Goal: Information Seeking & Learning: Learn about a topic

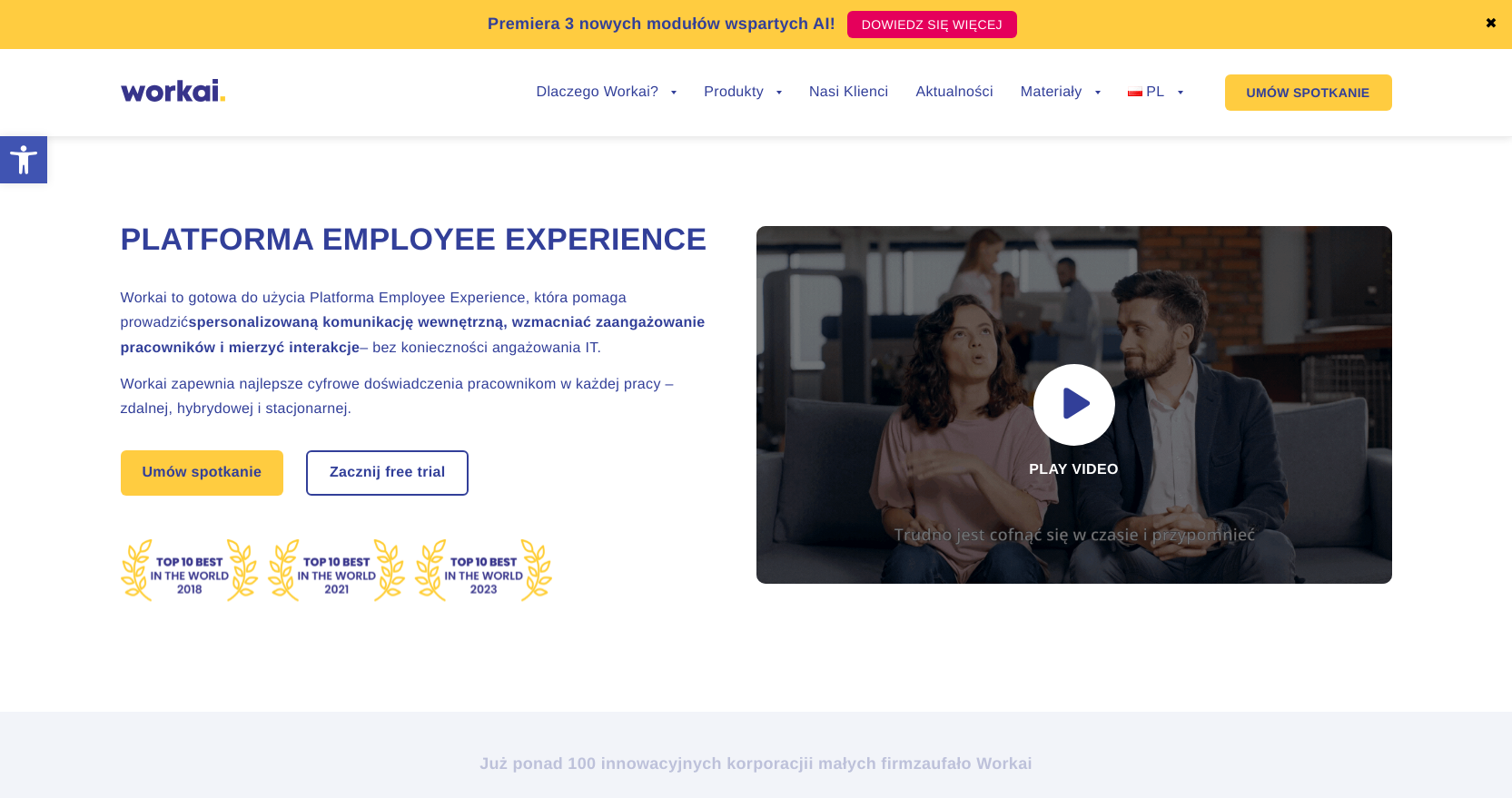
scroll to position [91, 0]
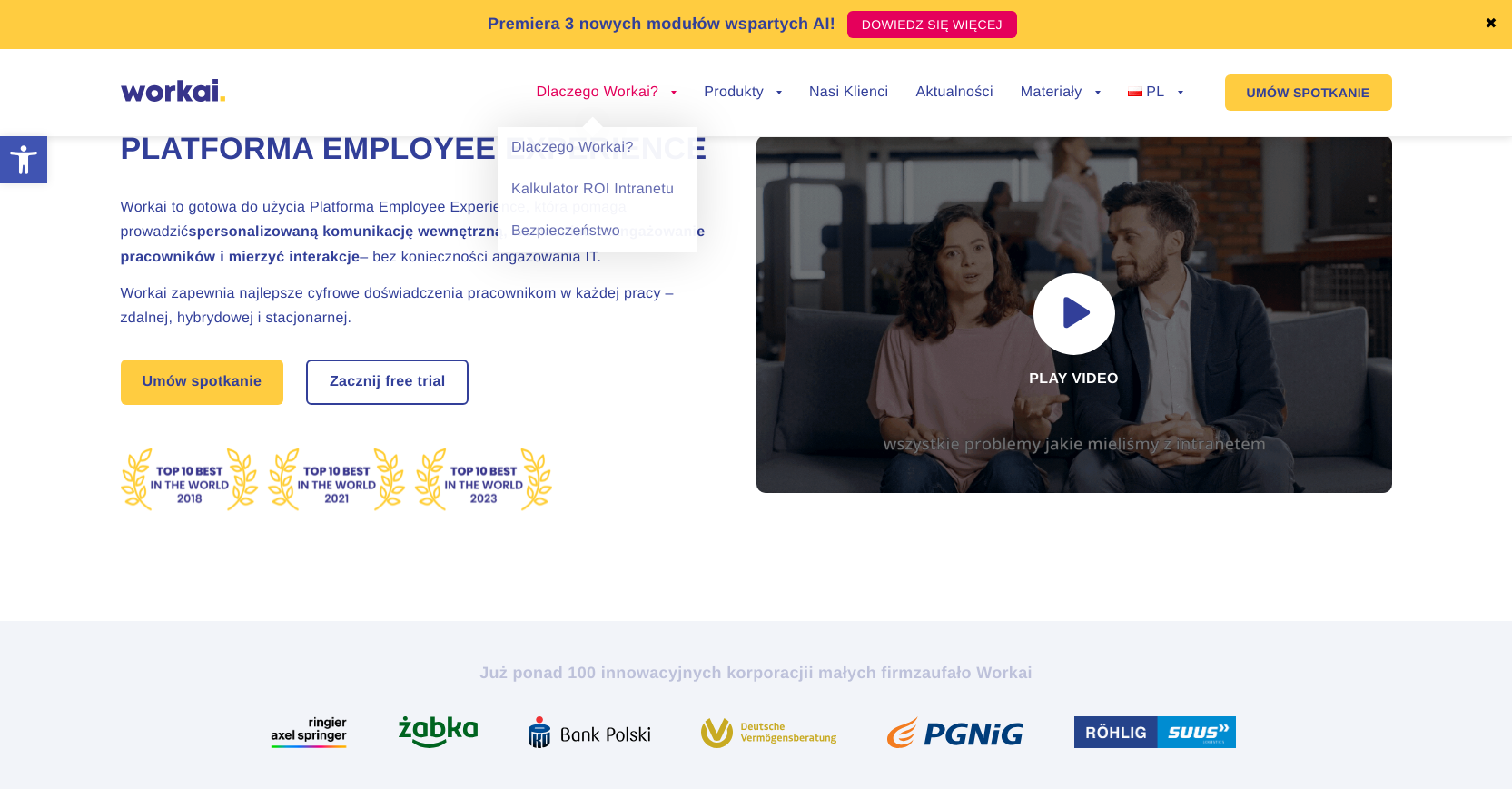
click at [669, 87] on link "Dlaczego Workai?" at bounding box center [608, 92] width 141 height 15
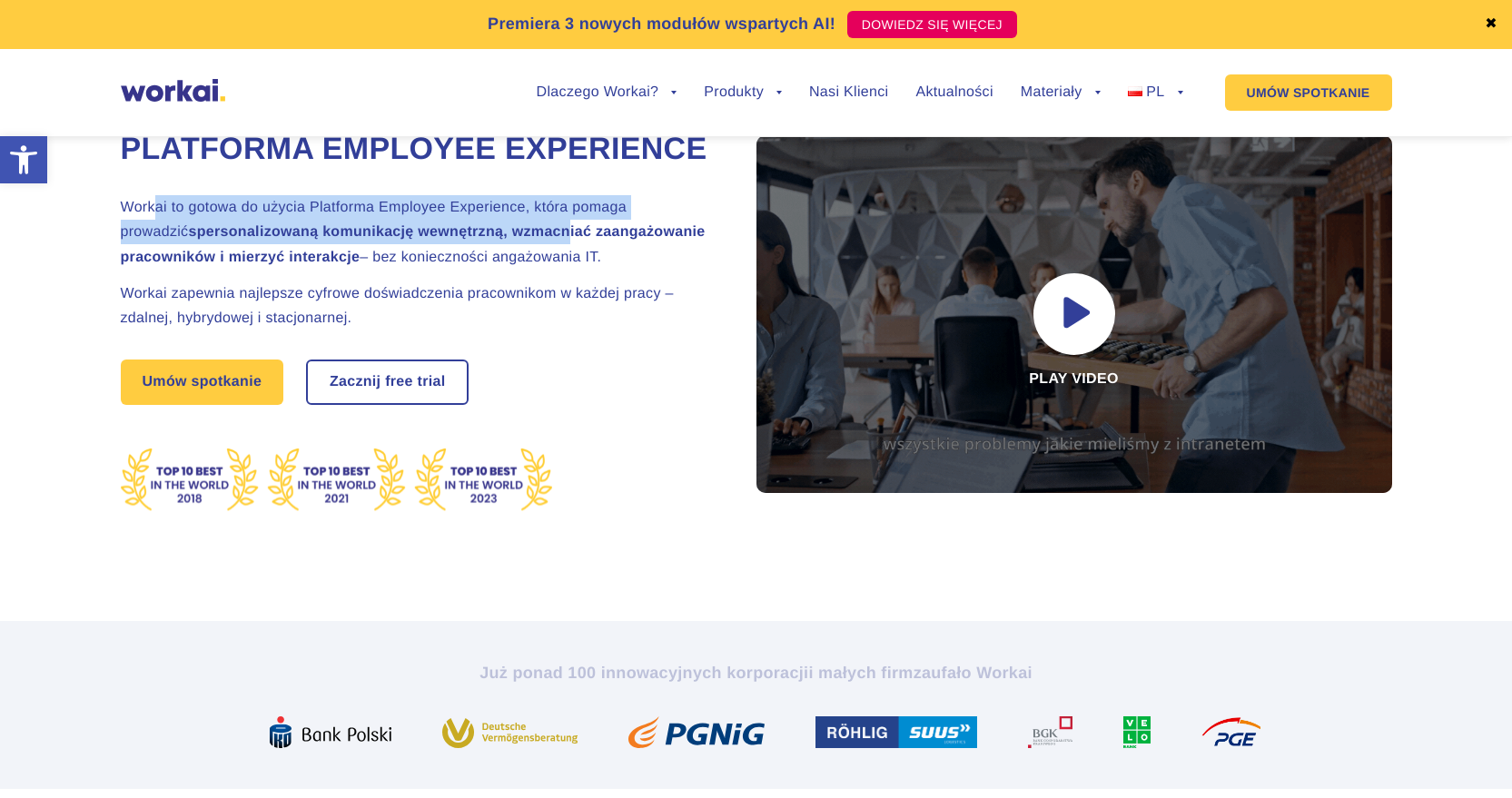
drag, startPoint x: 163, startPoint y: 261, endPoint x: 505, endPoint y: 261, distance: 342.0
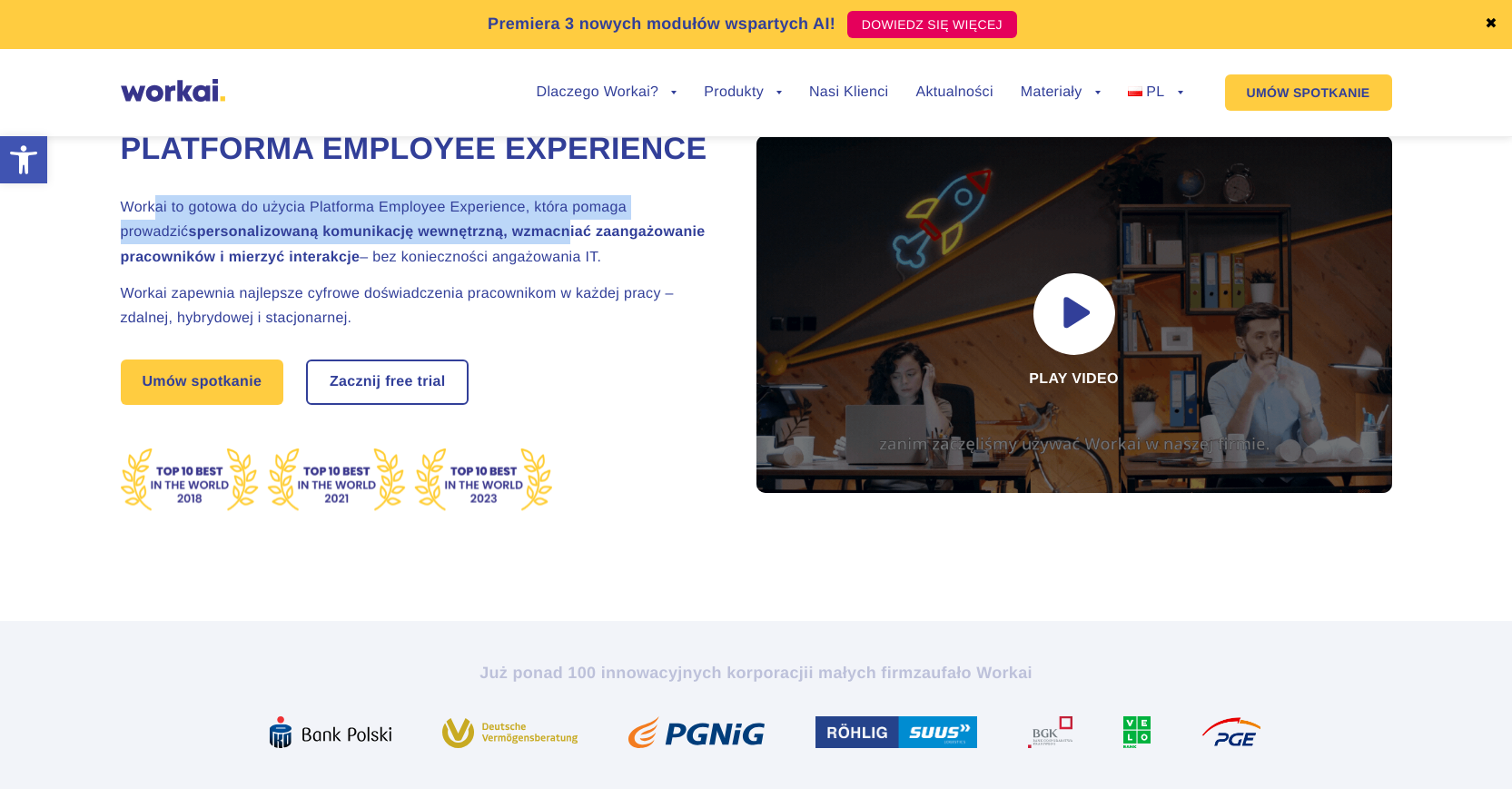
click at [505, 261] on h2 "Workai to gotowa do użycia Platforma Employee Experience, która pomaga prowadzi…" at bounding box center [416, 232] width 590 height 74
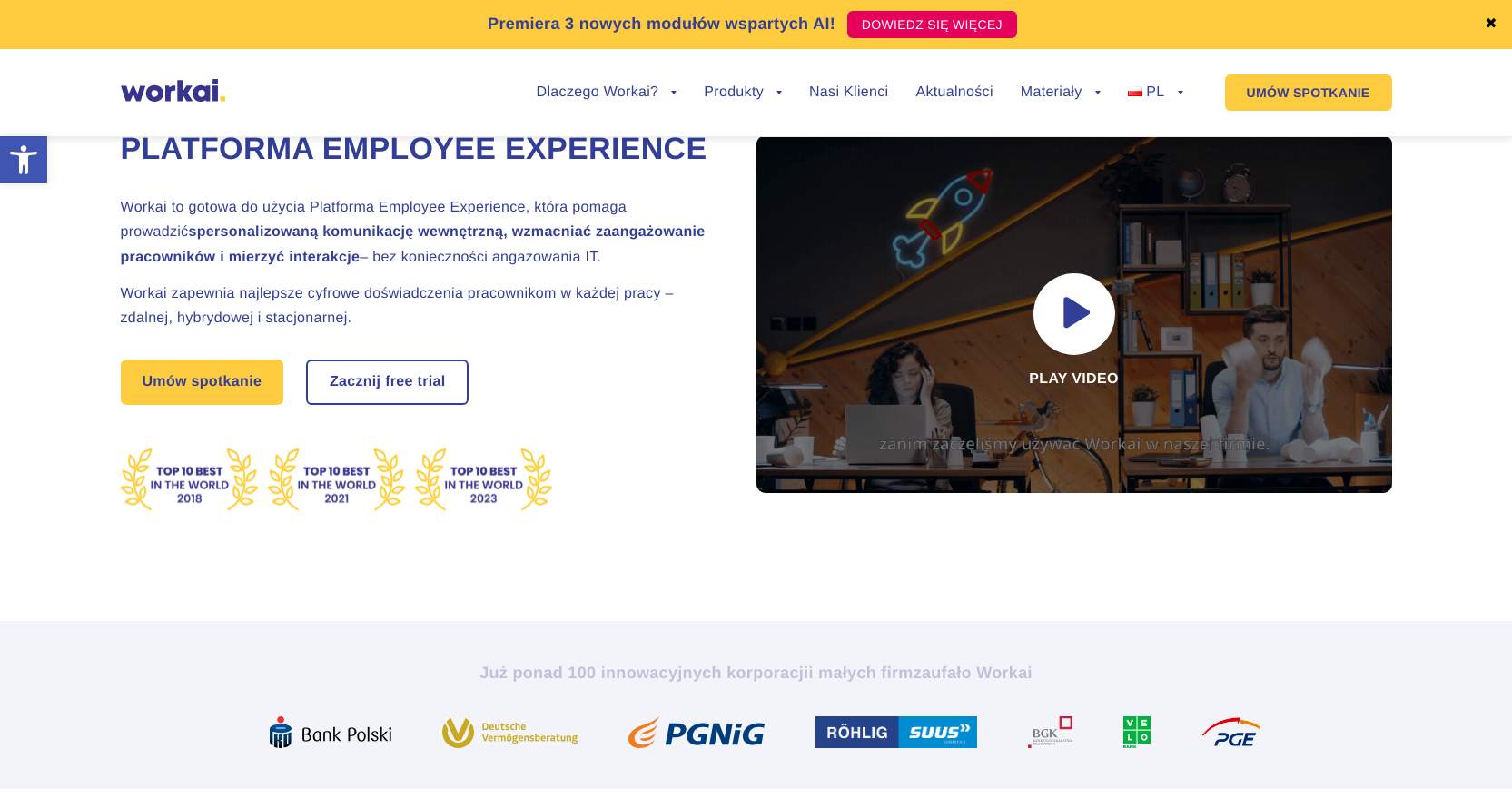
click at [506, 260] on h2 "Workai to gotowa do użycia Platforma Employee Experience, która pomaga prowadzi…" at bounding box center [416, 232] width 590 height 74
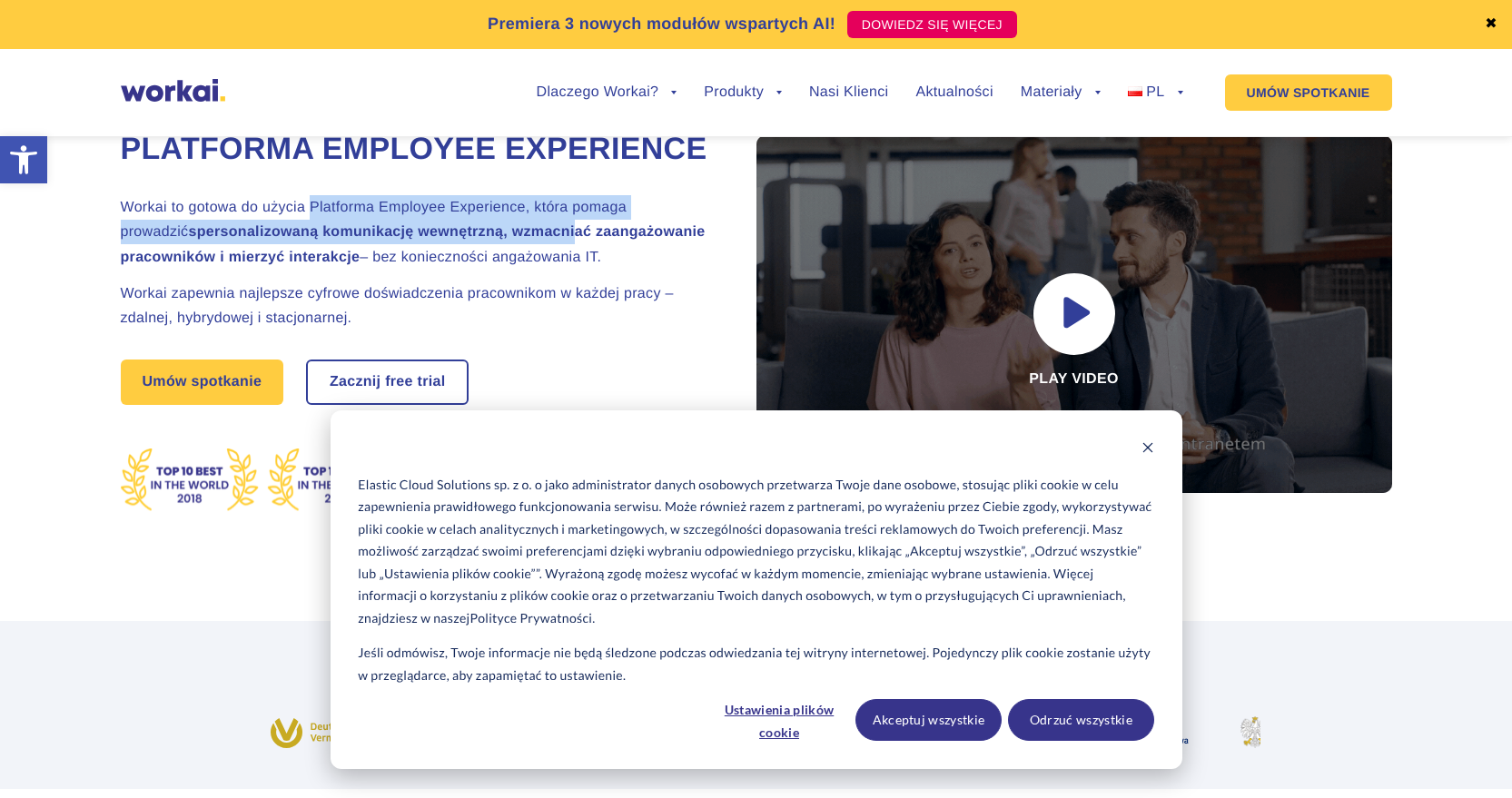
drag, startPoint x: 370, startPoint y: 251, endPoint x: 506, endPoint y: 263, distance: 136.5
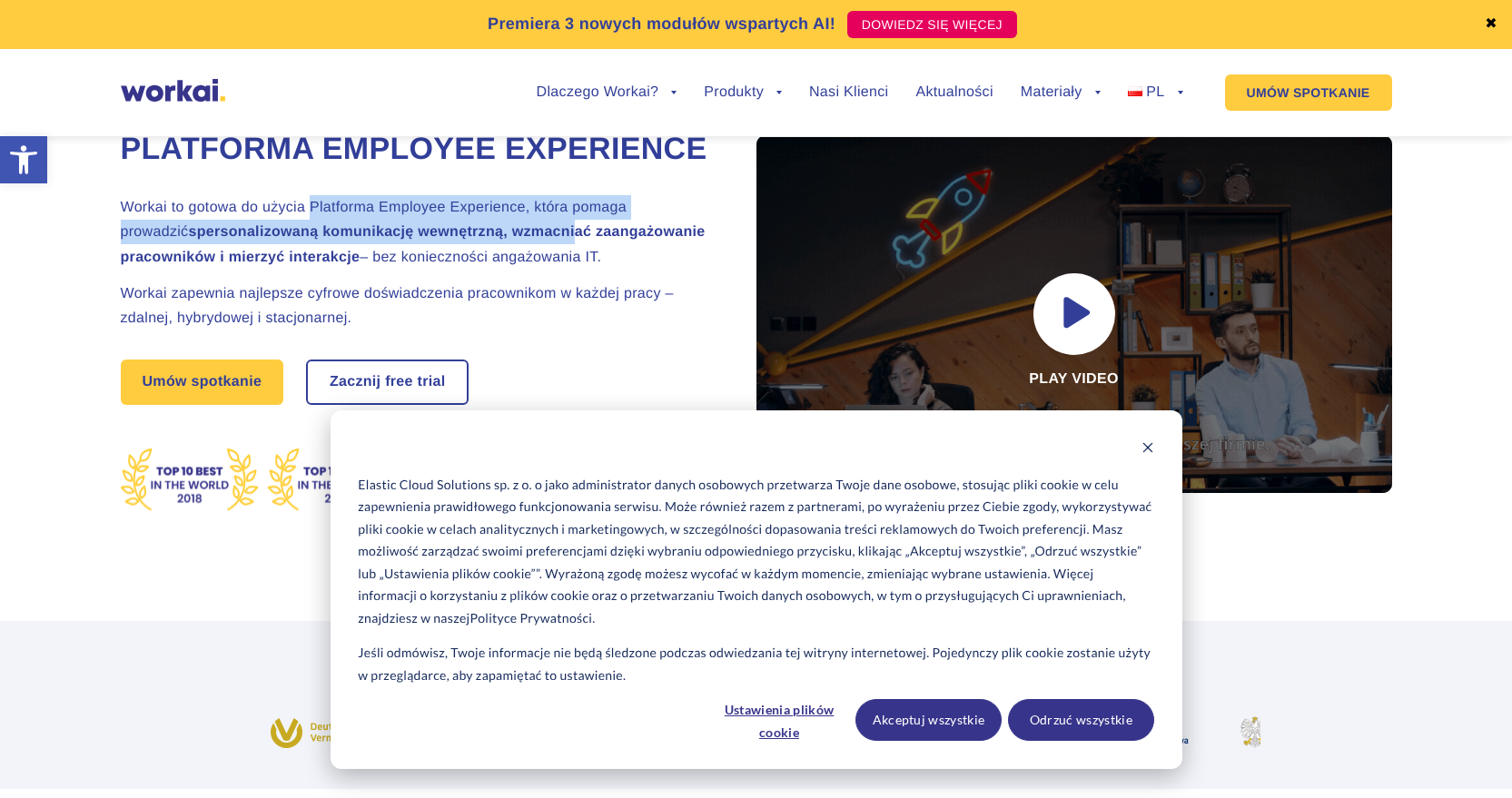
click at [506, 263] on h2 "Workai to gotowa do użycia Platforma Employee Experience, która pomaga prowadzi…" at bounding box center [416, 232] width 590 height 74
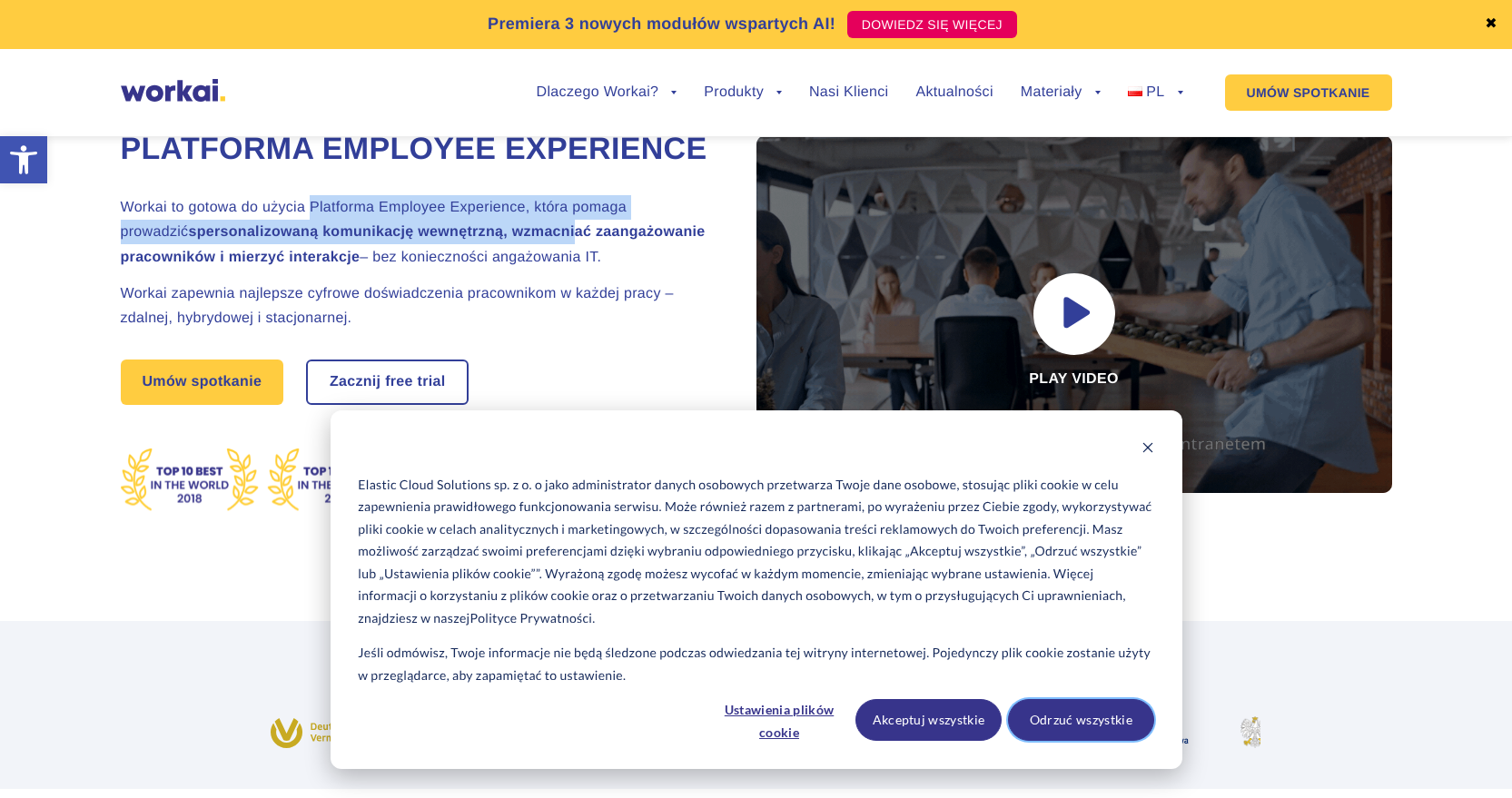
click at [1099, 719] on button "Odrzuć wszystkie" at bounding box center [1081, 720] width 146 height 42
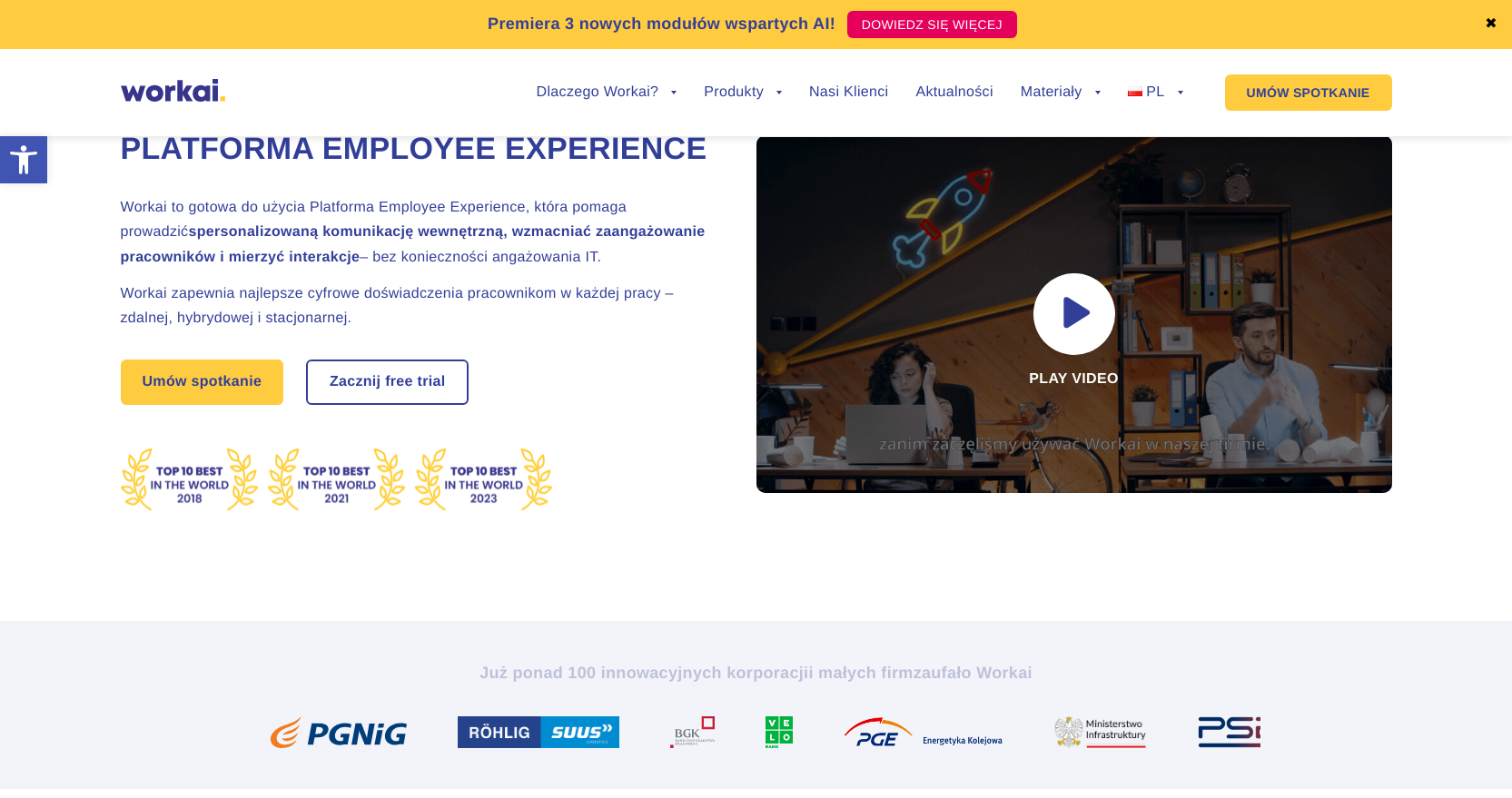
click at [596, 264] on strong "spersonalizowaną komunikację wewnętrzną, wzmacniać zaangażowanie pracowników i …" at bounding box center [413, 244] width 585 height 40
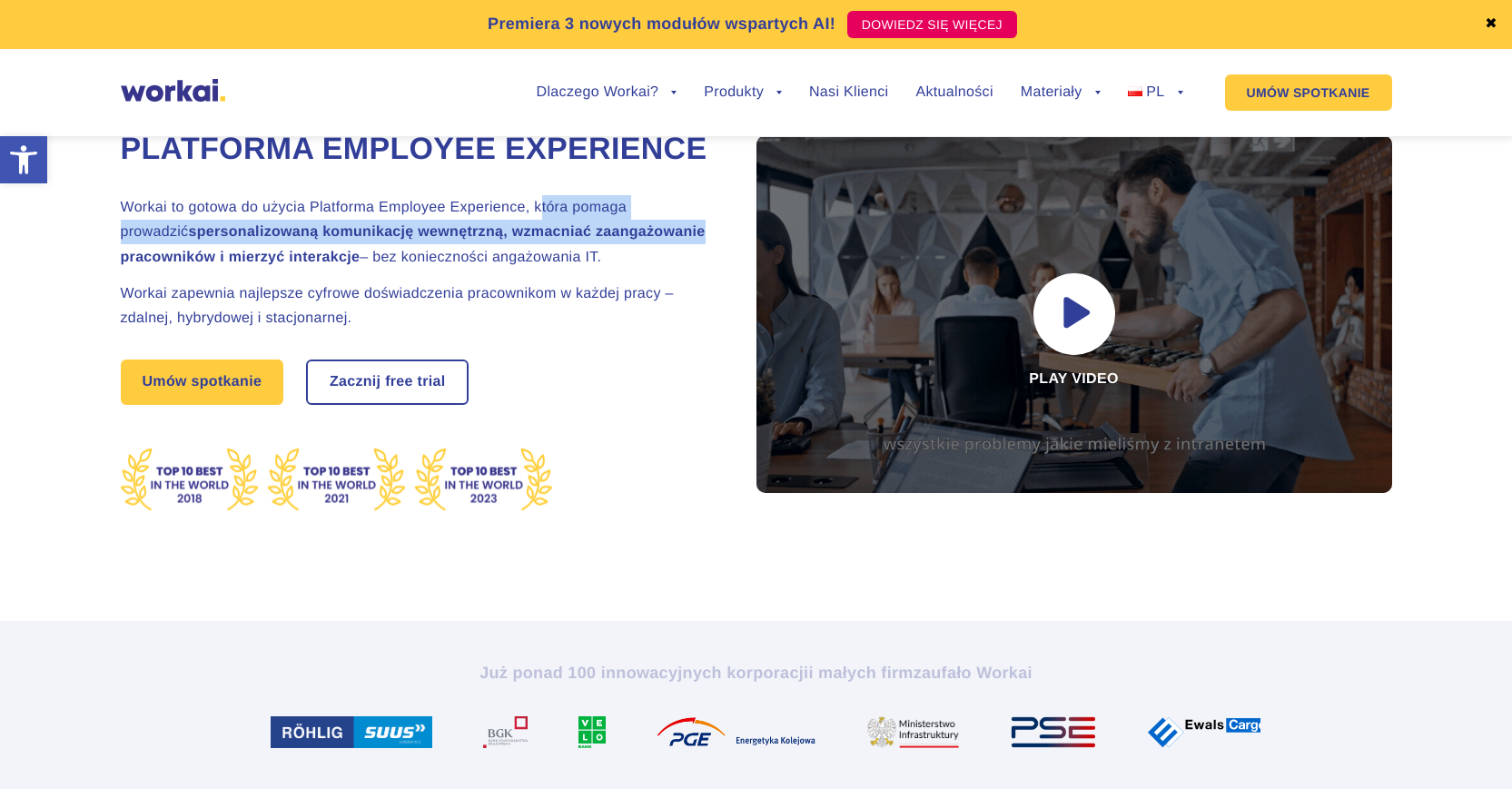
drag, startPoint x: 540, startPoint y: 244, endPoint x: 688, endPoint y: 269, distance: 150.1
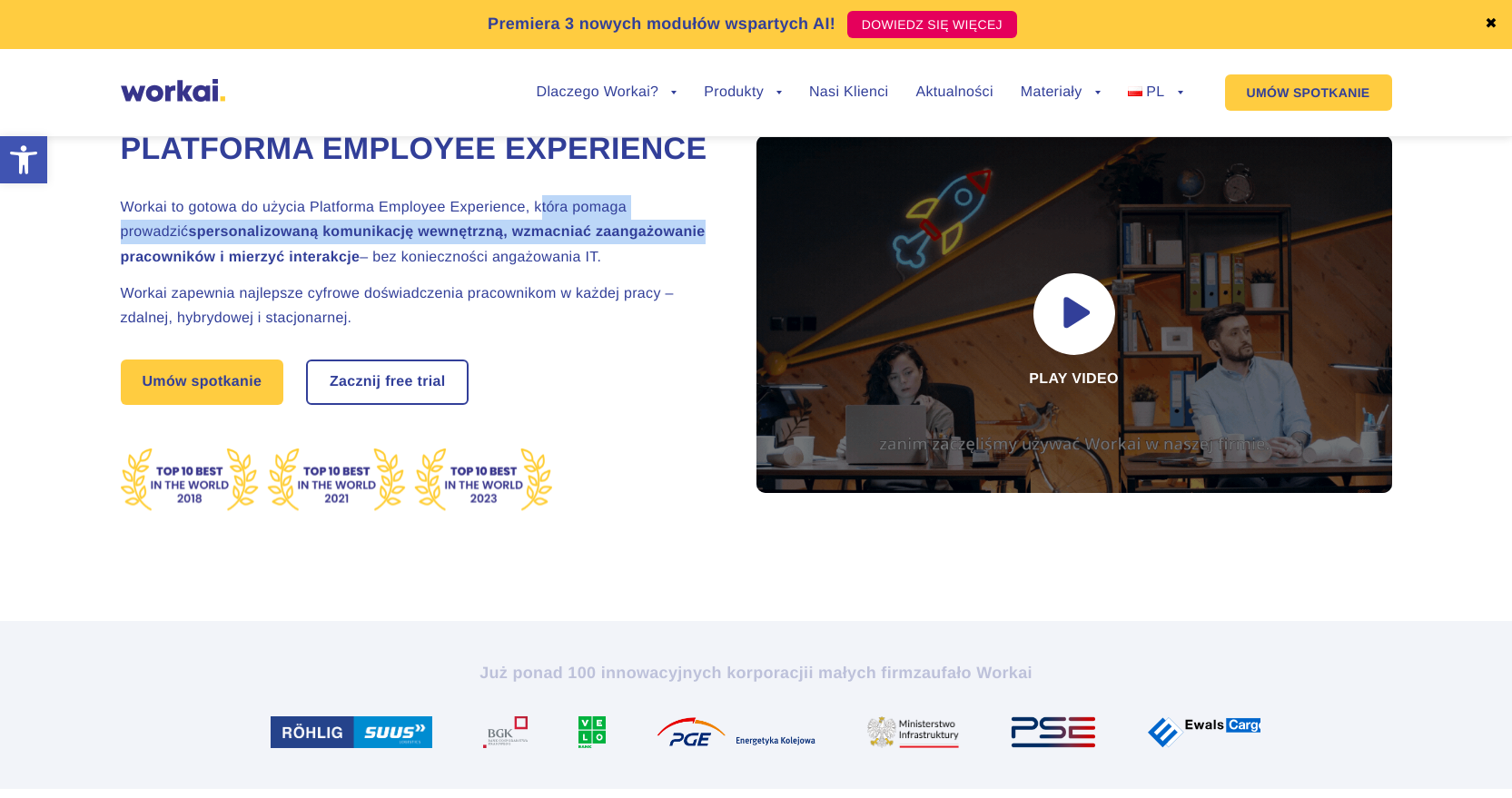
click at [688, 269] on h2 "Workai to gotowa do użycia Platforma Employee Experience, która pomaga prowadzi…" at bounding box center [416, 232] width 590 height 74
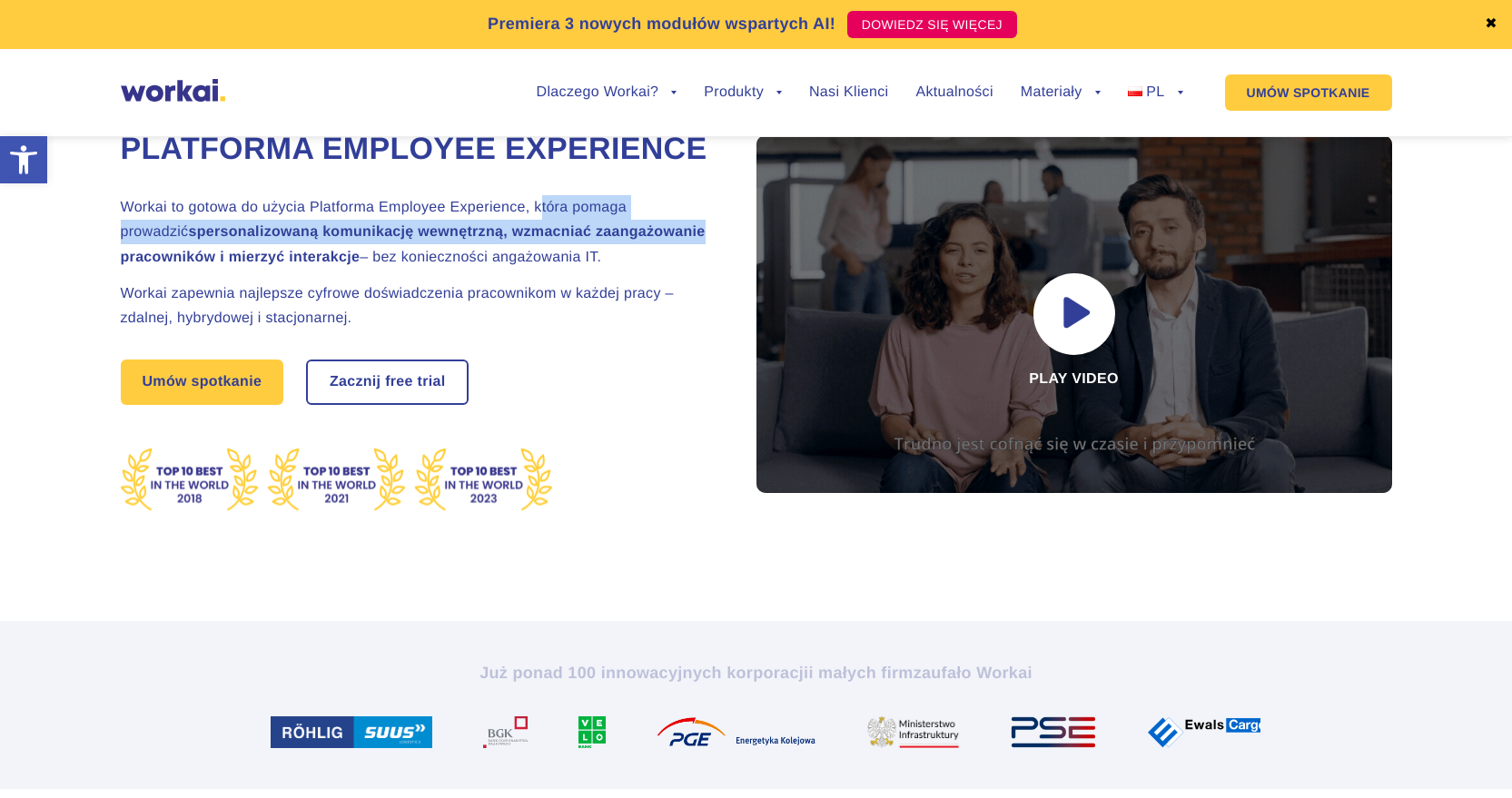
click at [255, 270] on h2 "Workai to gotowa do użycia Platforma Employee Experience, która pomaga prowadzi…" at bounding box center [416, 232] width 590 height 74
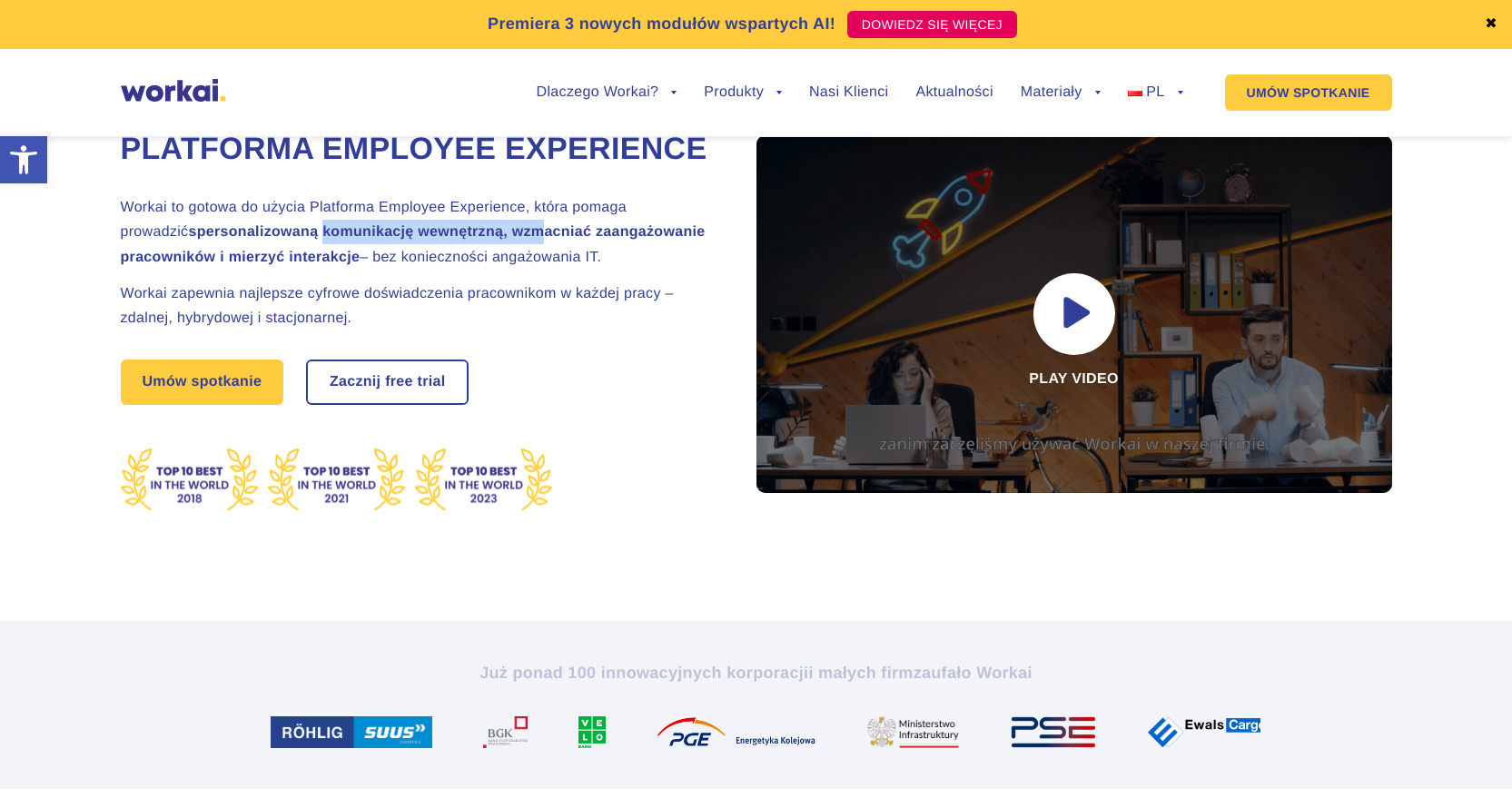
drag, startPoint x: 255, startPoint y: 276, endPoint x: 473, endPoint y: 282, distance: 218.1
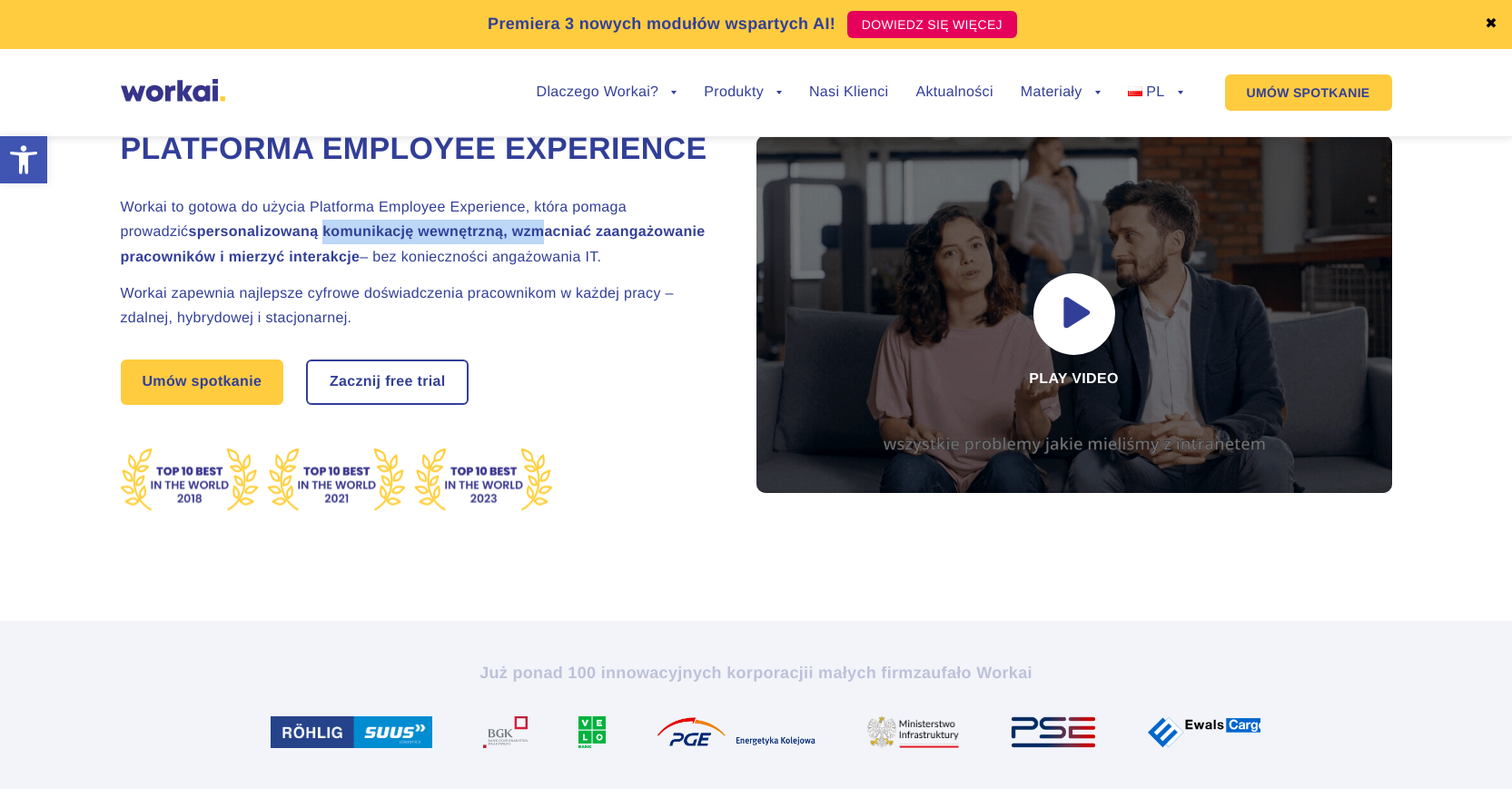
click at [473, 270] on h2 "Workai to gotowa do użycia Platforma Employee Experience, która pomaga prowadzi…" at bounding box center [416, 232] width 590 height 74
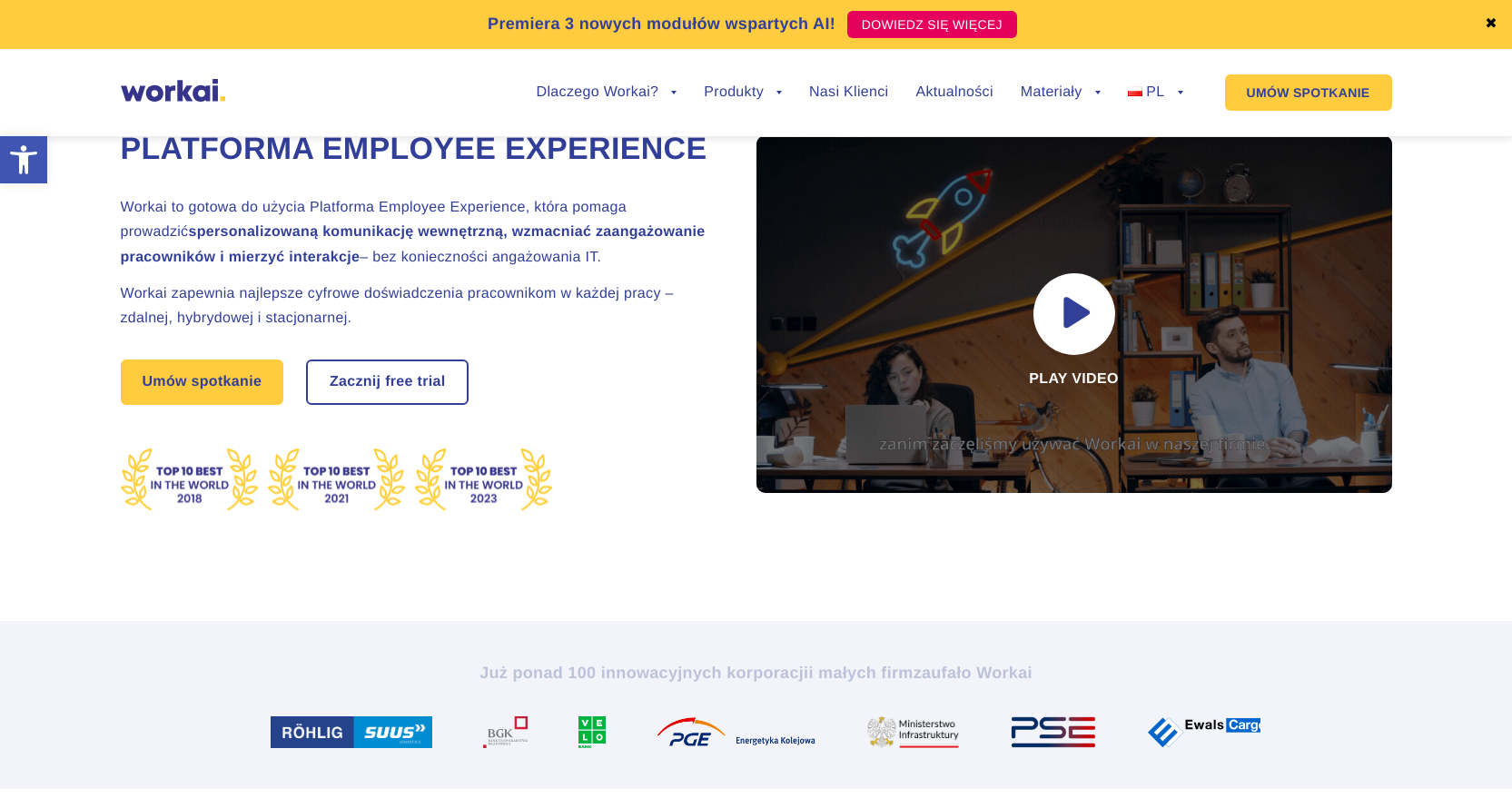
click at [496, 264] on strong "spersonalizowaną komunikację wewnętrzną, wzmacniać zaangażowanie pracowników i …" at bounding box center [413, 244] width 585 height 40
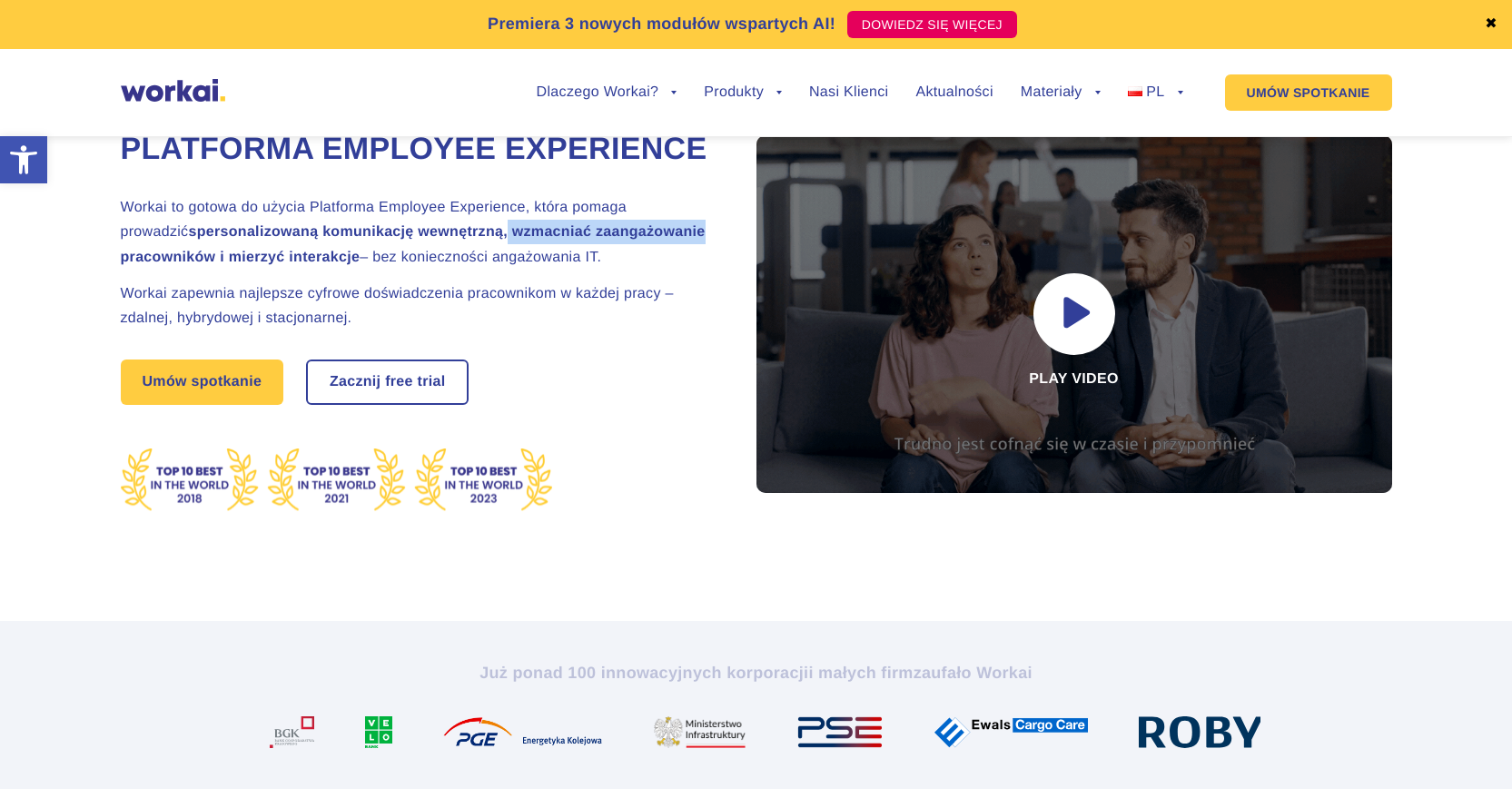
drag, startPoint x: 471, startPoint y: 275, endPoint x: 635, endPoint y: 278, distance: 164.0
click at [635, 264] on strong "spersonalizowaną komunikację wewnętrzną, wzmacniać zaangażowanie pracowników i …" at bounding box center [413, 244] width 585 height 40
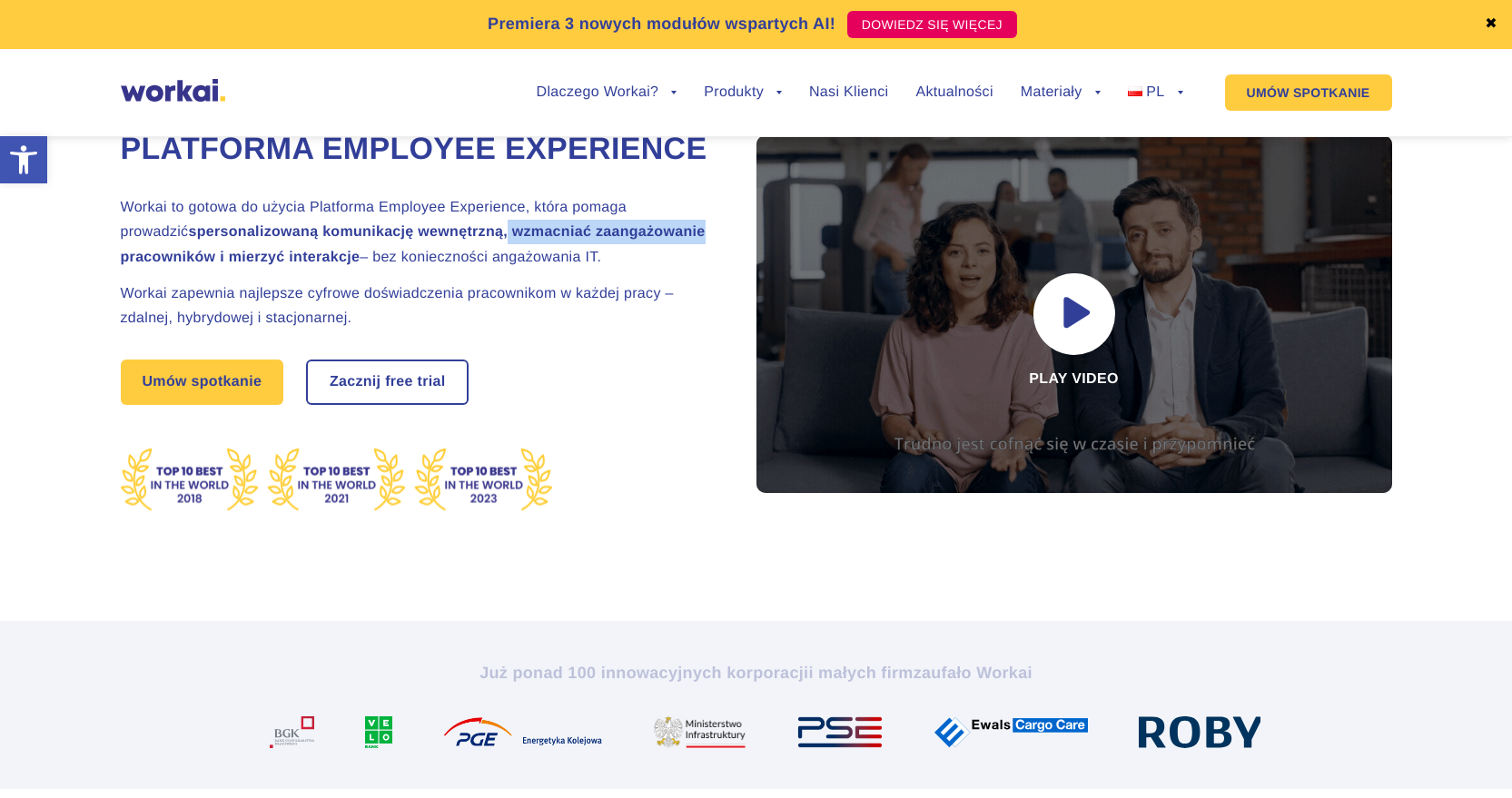
click at [635, 264] on strong "spersonalizowaną komunikację wewnętrzną, wzmacniać zaangażowanie pracowników i …" at bounding box center [413, 244] width 585 height 40
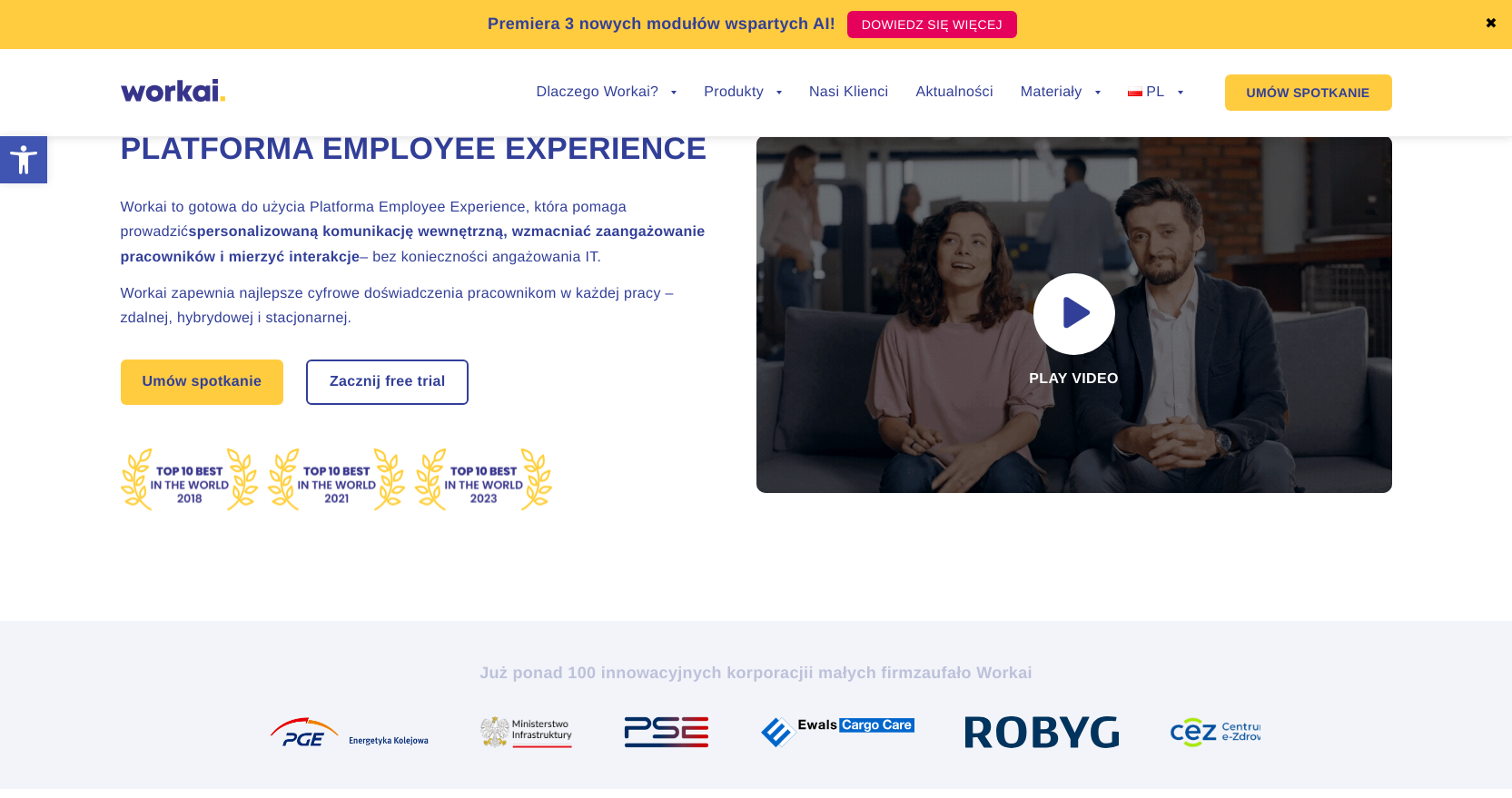
drag, startPoint x: 229, startPoint y: 305, endPoint x: 625, endPoint y: 310, distance: 396.0
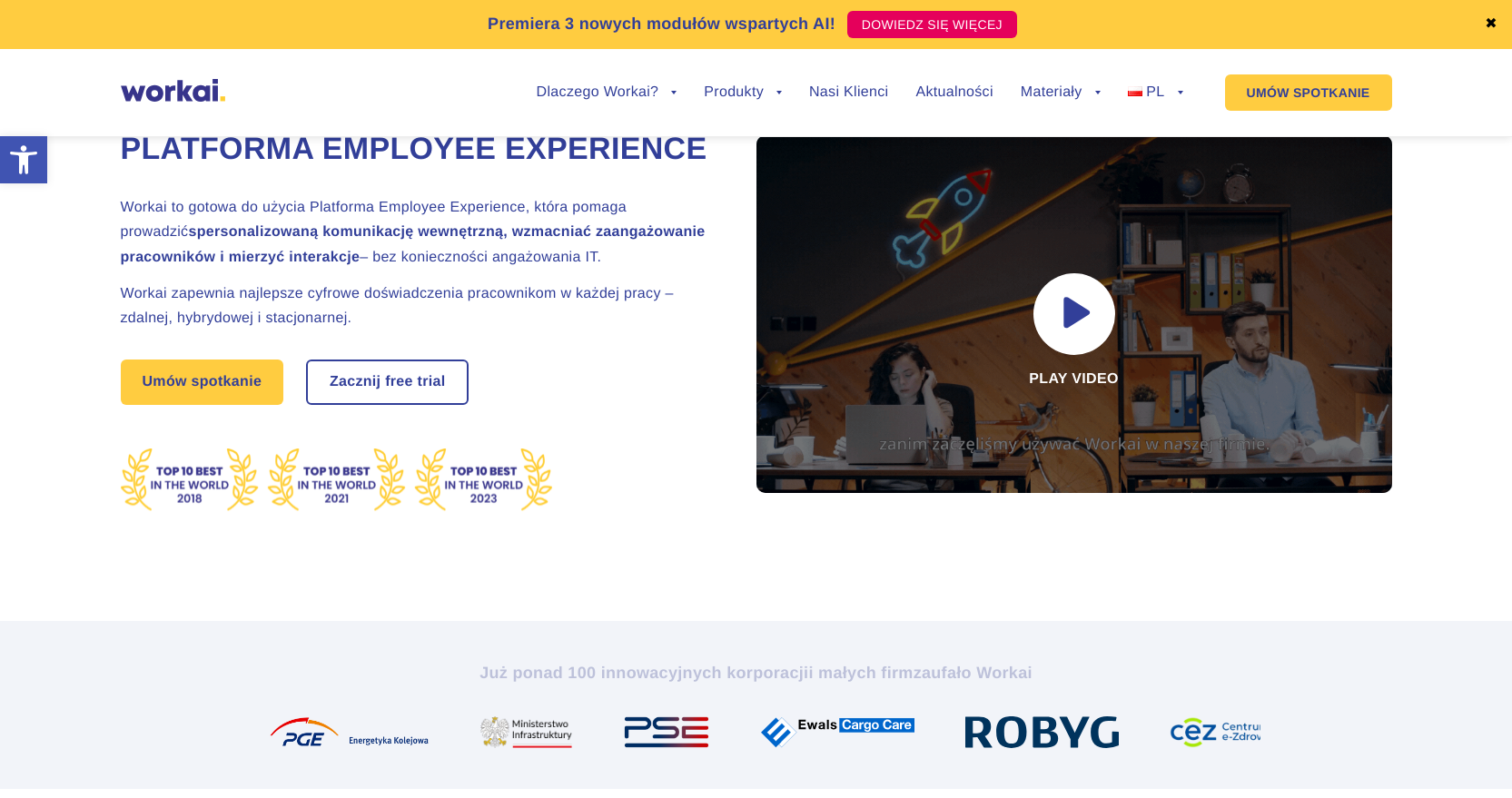
click at [625, 270] on h2 "Workai to gotowa do użycia Platforma Employee Experience, która pomaga prowadzi…" at bounding box center [416, 232] width 590 height 74
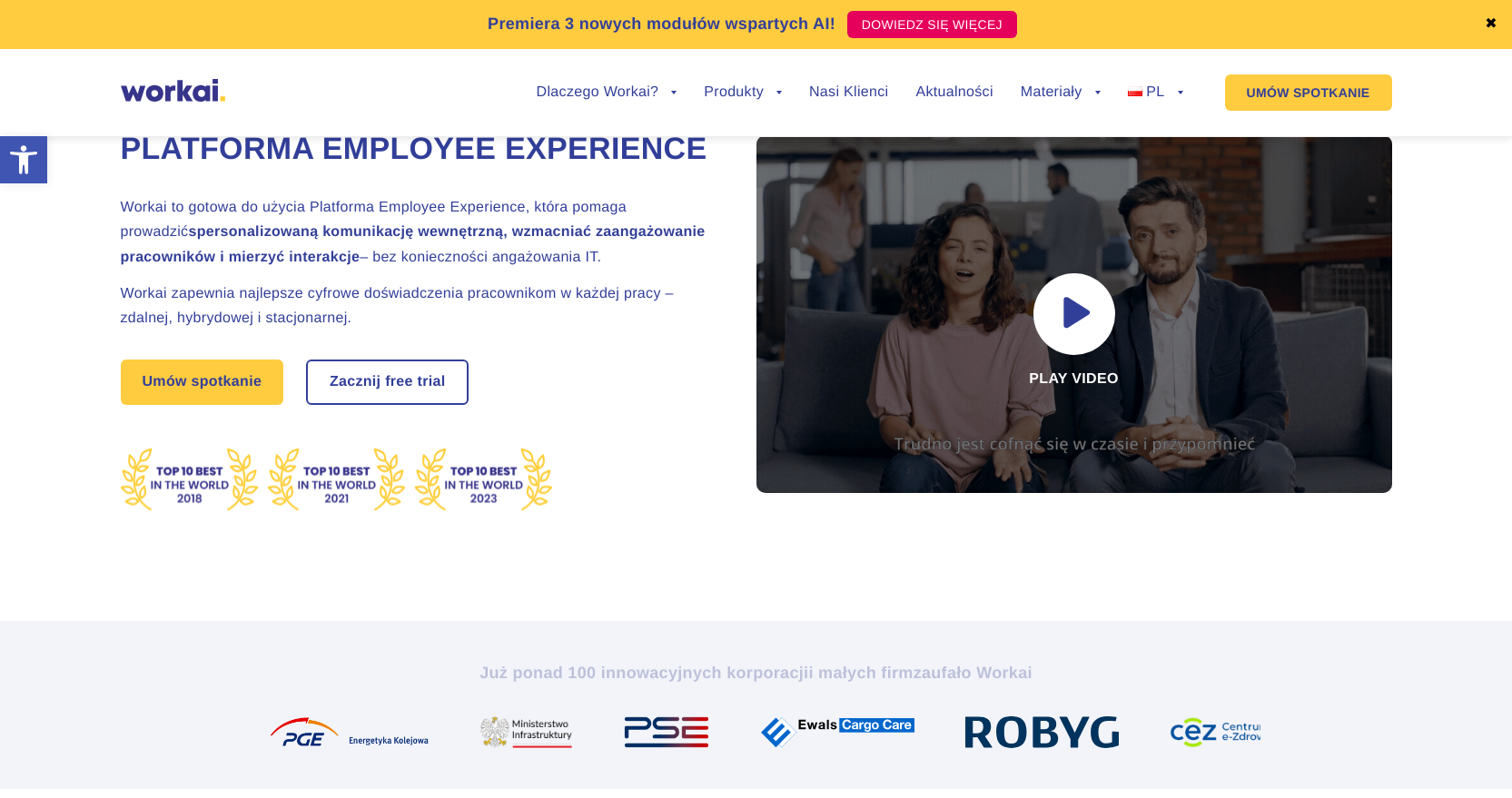
click at [625, 270] on h2 "Workai to gotowa do użycia Platforma Employee Experience, która pomaga prowadzi…" at bounding box center [416, 232] width 590 height 74
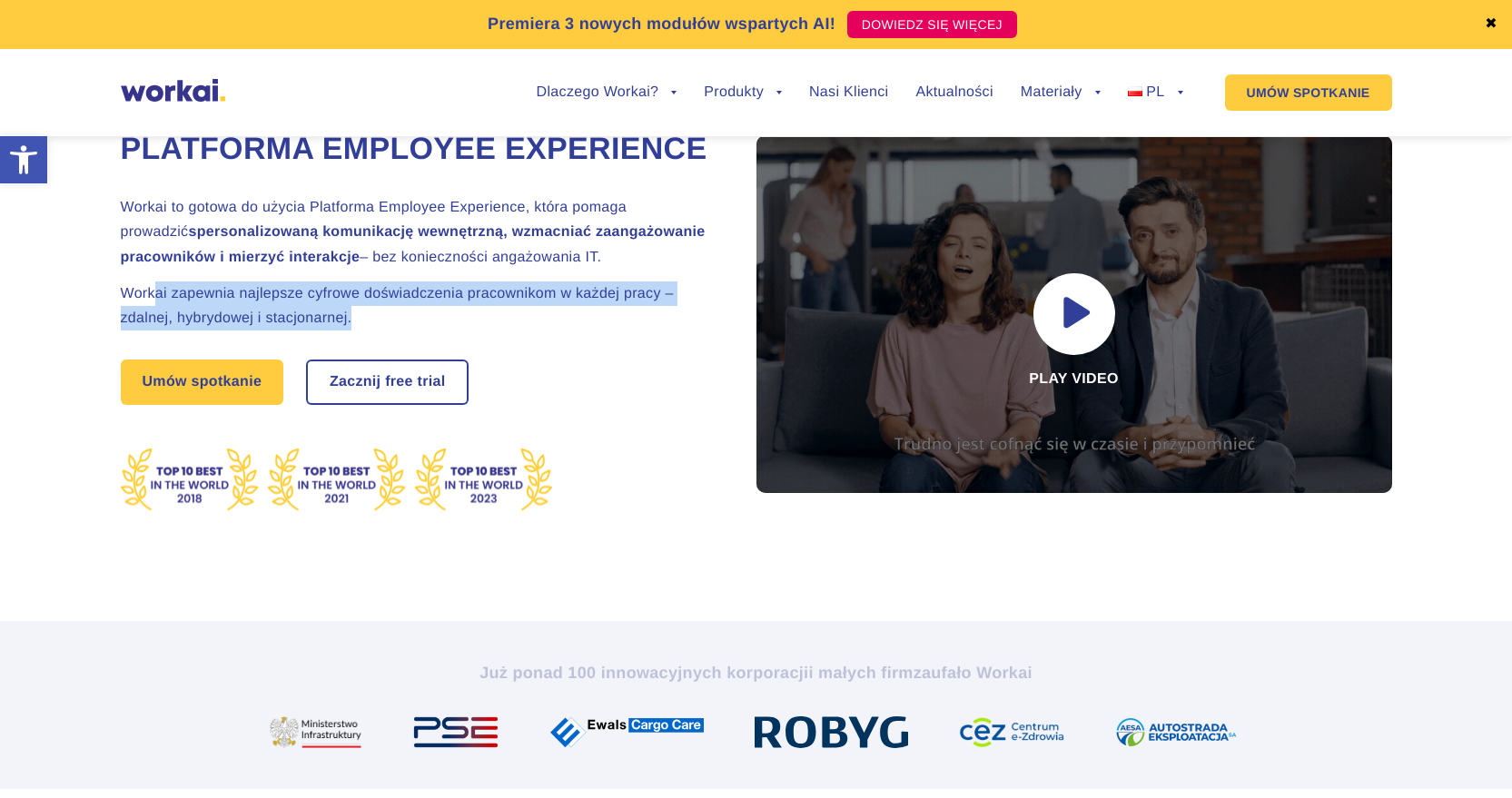
drag, startPoint x: 154, startPoint y: 333, endPoint x: 437, endPoint y: 348, distance: 283.4
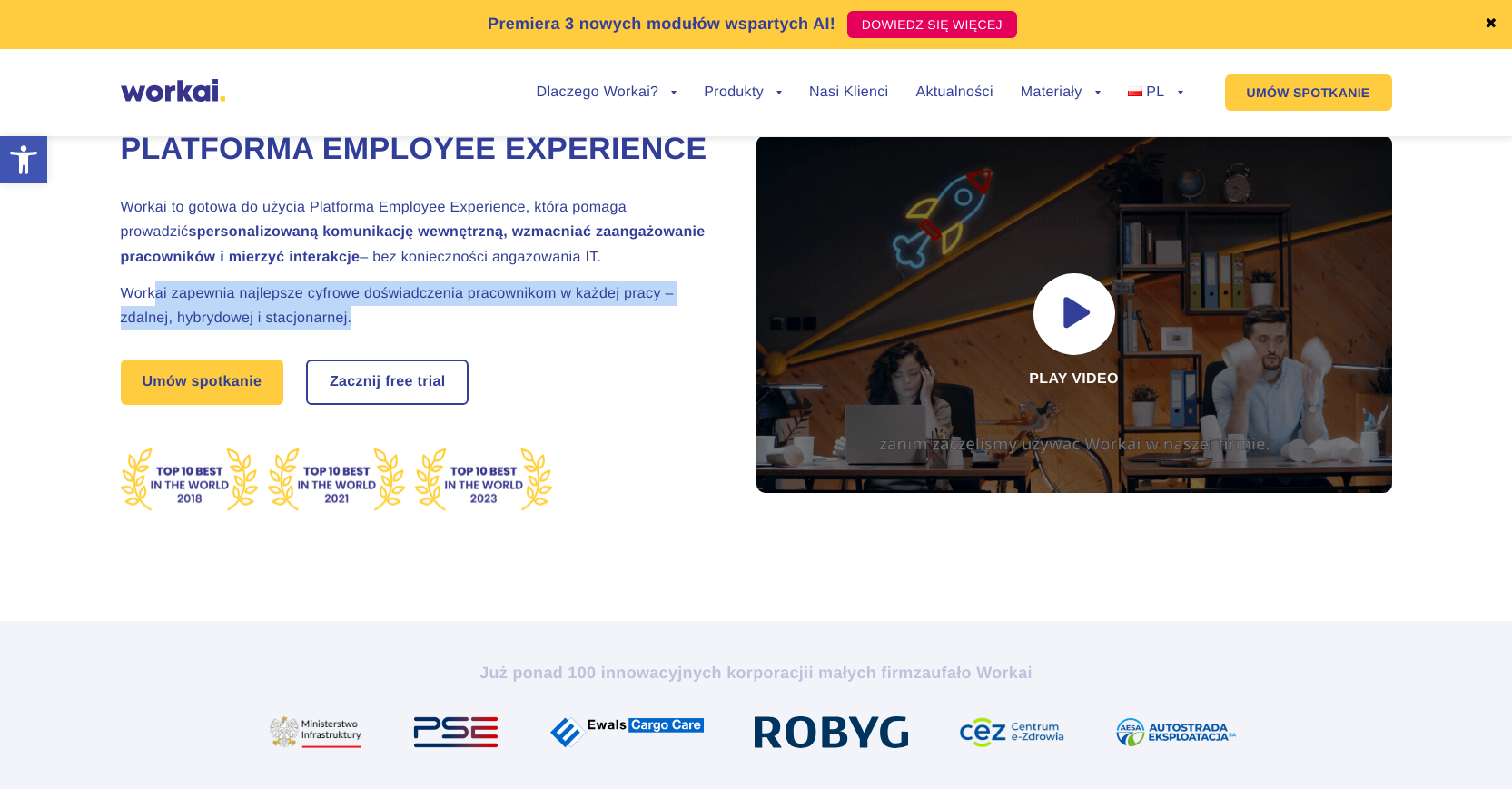
click at [430, 331] on h2 "Workai zapewnia najlepsze cyfrowe doświadczenia pracownikom w każdej pracy – zd…" at bounding box center [416, 306] width 590 height 49
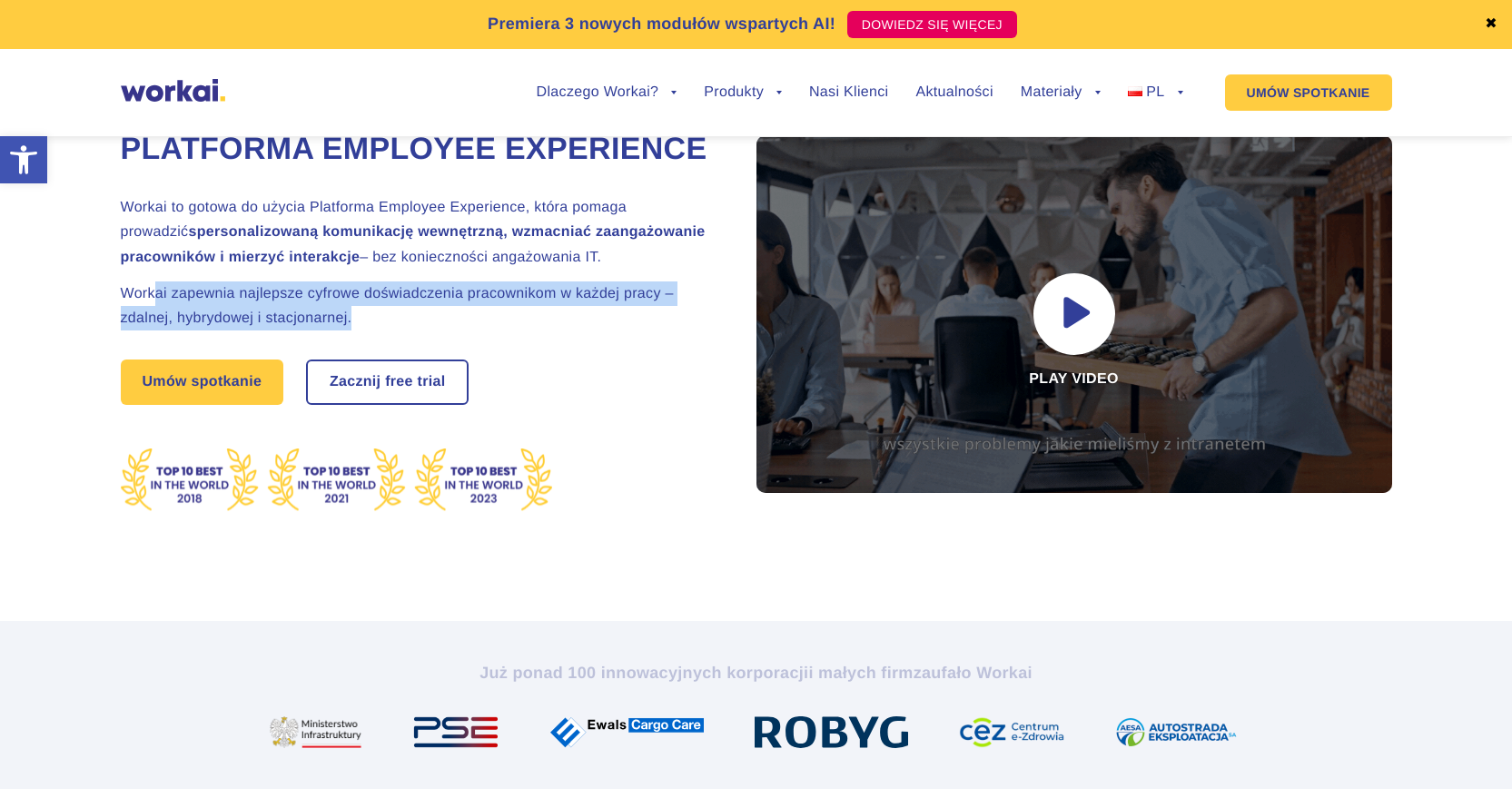
click at [442, 331] on h2 "Workai zapewnia najlepsze cyfrowe doświadczenia pracownikom w każdej pracy – zd…" at bounding box center [416, 306] width 590 height 49
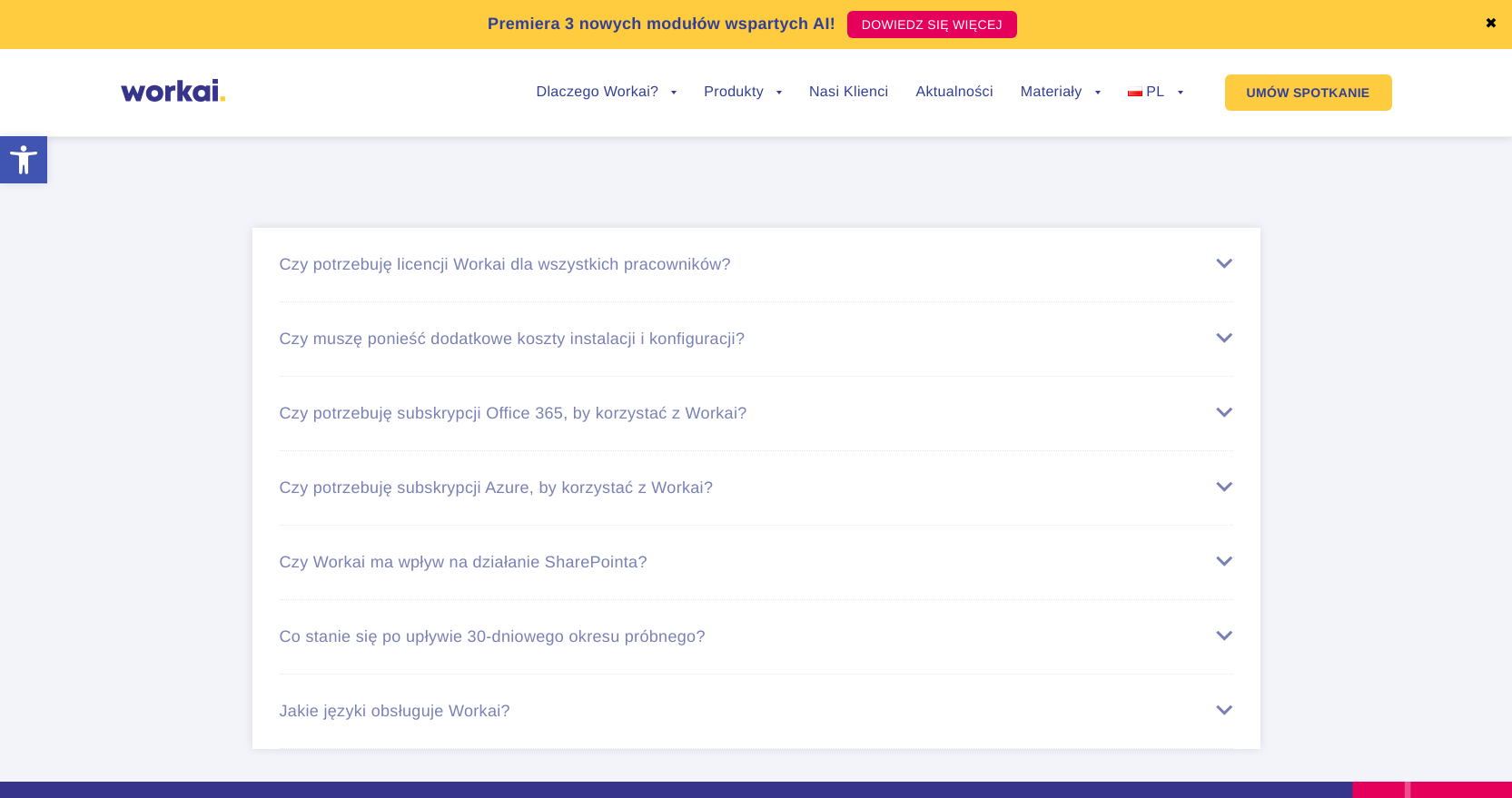
scroll to position [10371, 0]
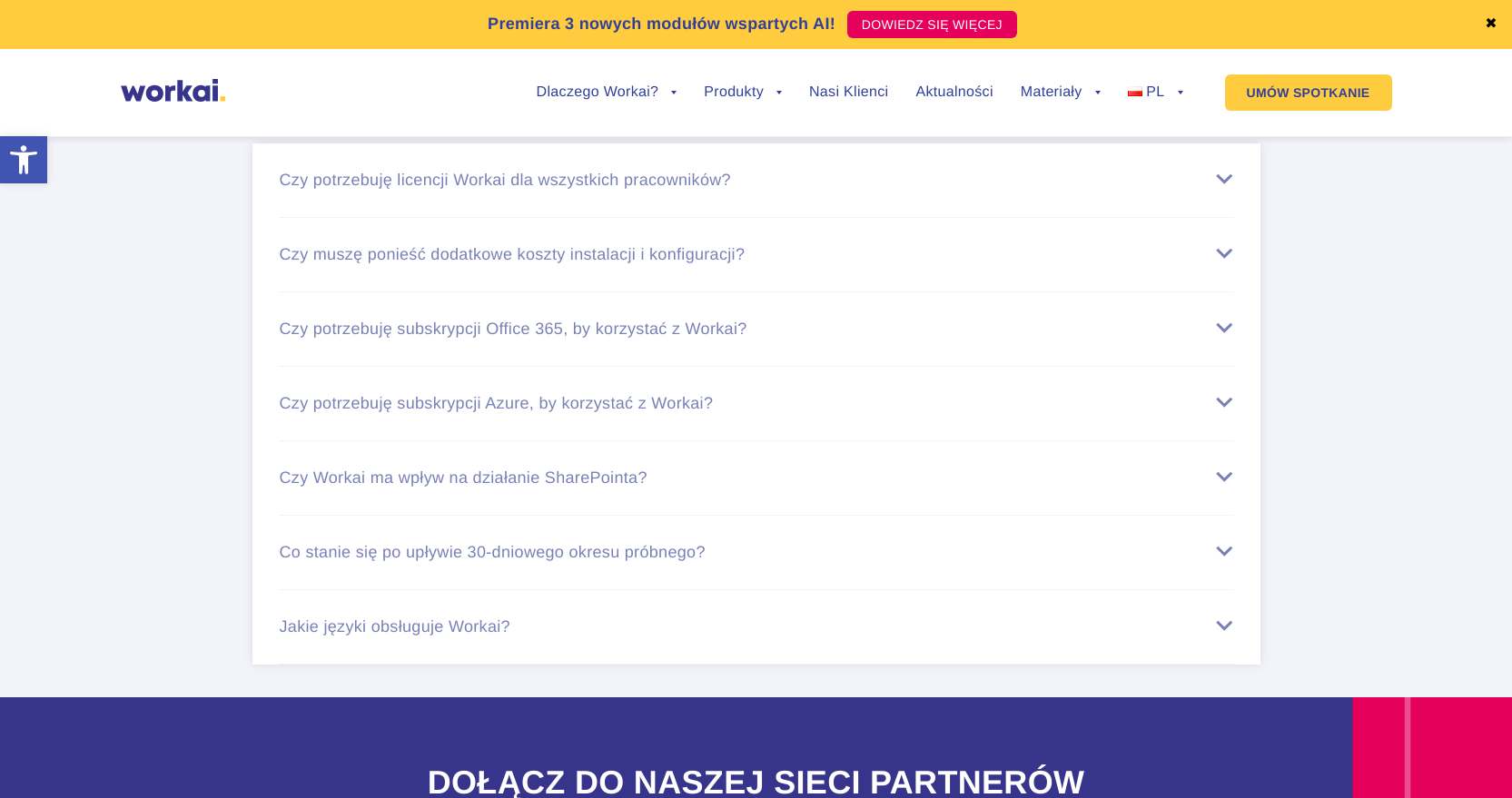
click at [1203, 636] on div "Jakie języki obsługuje Workai?" at bounding box center [756, 627] width 954 height 19
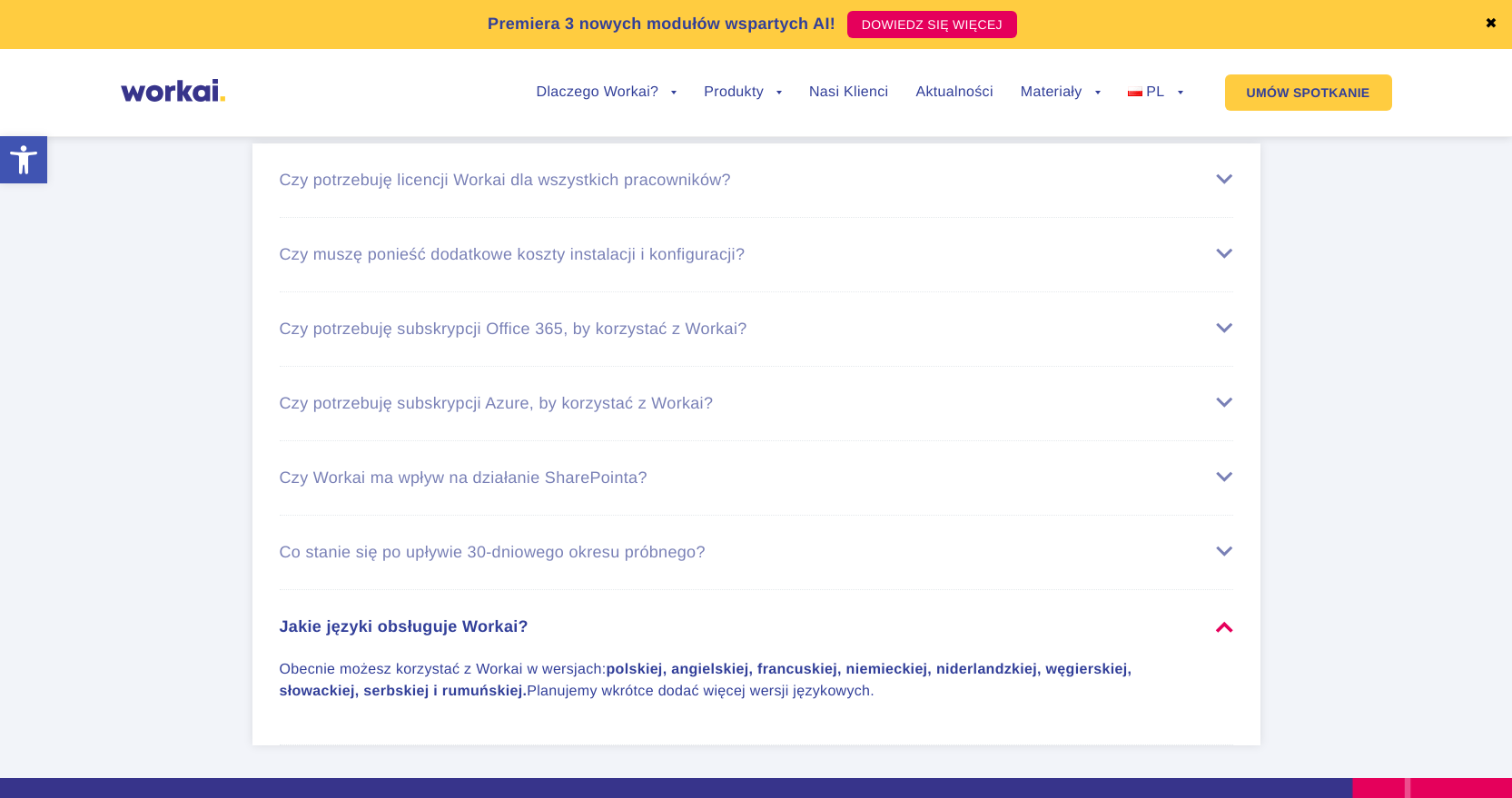
click at [1179, 673] on li "Jakie języki obsługuje Workai? Obecnie możesz korzystać z Workai w wersjach: po…" at bounding box center [756, 667] width 954 height 156
click at [1139, 673] on li "Jakie języki obsługuje Workai? Obecnie możesz korzystać z Workai w wersjach: po…" at bounding box center [756, 667] width 954 height 156
click at [1242, 673] on ul "Czy potrzebuję licencji Workai dla wszystkich pracowników? Każdy pracownik, któ…" at bounding box center [756, 444] width 1008 height 603
click at [1231, 703] on div "Obecnie możesz korzystać z Workai w wersjach: polskiej, angielskiej, francuskie…" at bounding box center [756, 669] width 954 height 67
click at [1229, 703] on div "Obecnie możesz korzystać z Workai w wersjach: polskiej, angielskiej, francuskie…" at bounding box center [756, 669] width 954 height 67
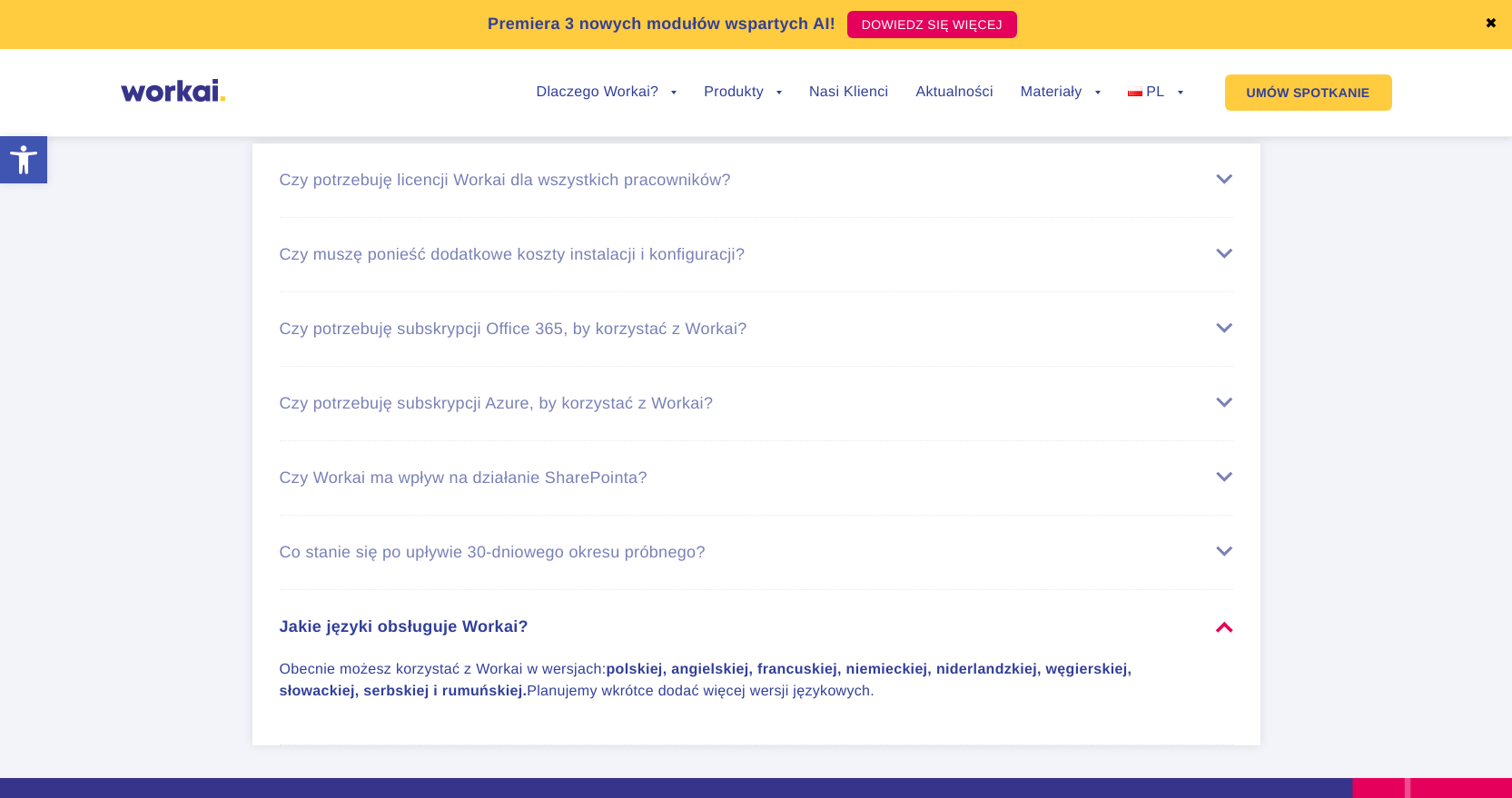
click at [1226, 703] on div "Obecnie możesz korzystać z Workai w wersjach: polskiej, angielskiej, francuskie…" at bounding box center [756, 669] width 954 height 67
click at [1225, 636] on div "Jakie języki obsługuje Workai?" at bounding box center [756, 627] width 954 height 19
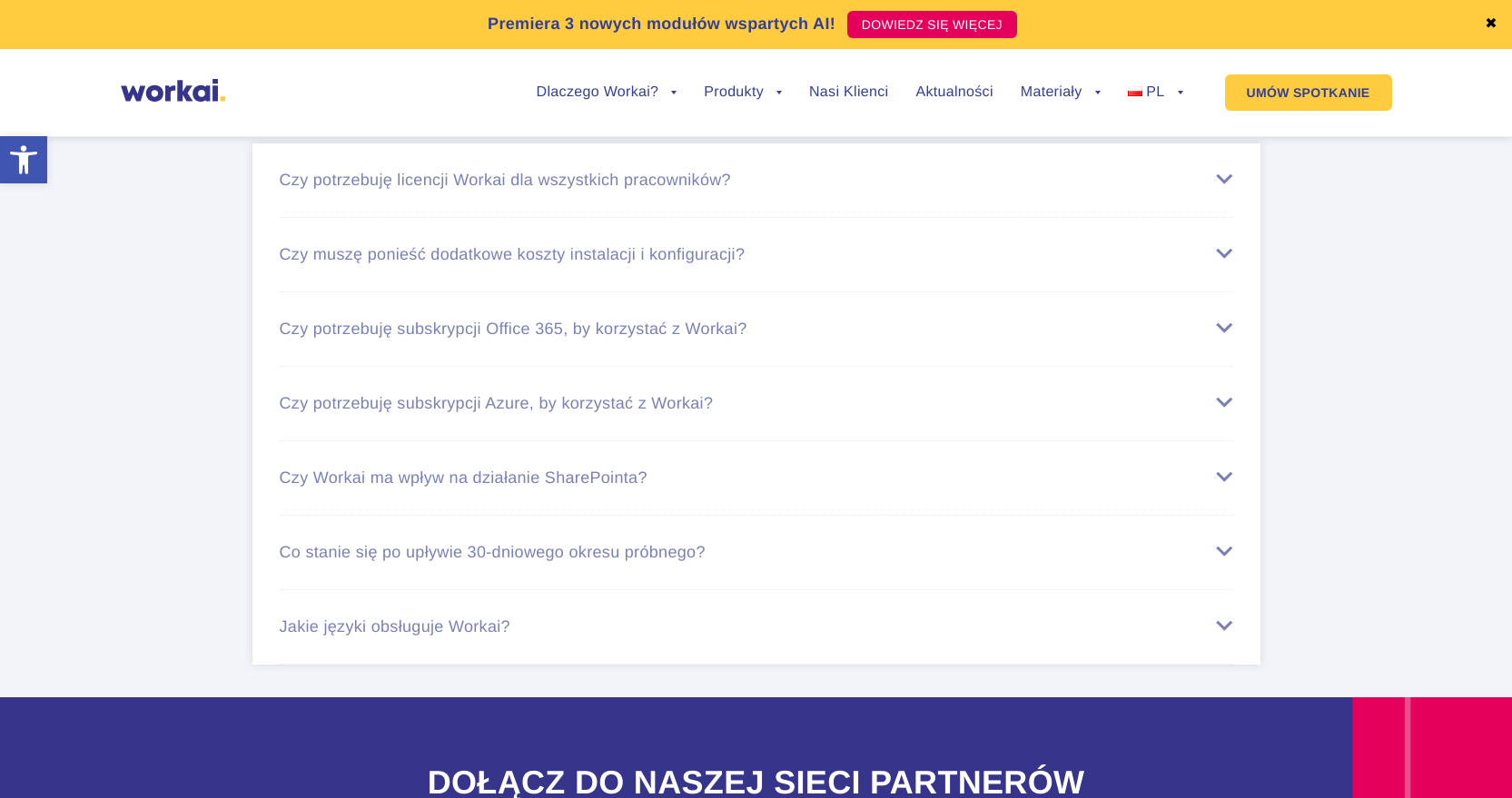
click at [714, 218] on li "Czy potrzebuję licencji Workai dla wszystkich pracowników? Każdy pracownik, któ…" at bounding box center [756, 180] width 954 height 74
click at [710, 218] on li "Czy potrzebuję licencji Workai dla wszystkich pracowników? Każdy pracownik, któ…" at bounding box center [756, 180] width 954 height 74
click at [1025, 190] on div "Czy potrzebuję licencji Workai dla wszystkich pracowników?" at bounding box center [756, 181] width 954 height 19
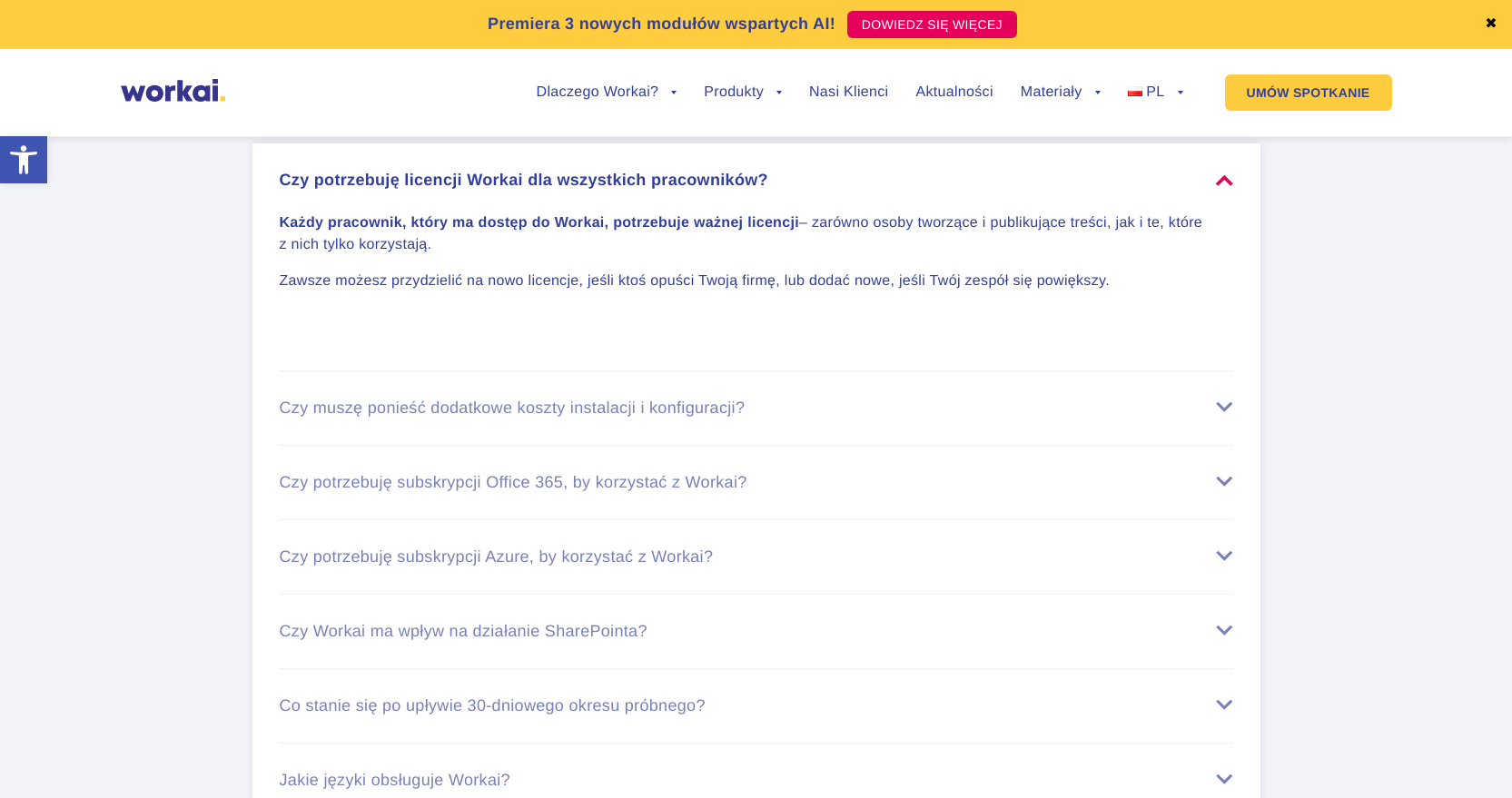
click at [1025, 190] on div "Czy potrzebuję licencji Workai dla wszystkich pracowników?" at bounding box center [756, 181] width 954 height 19
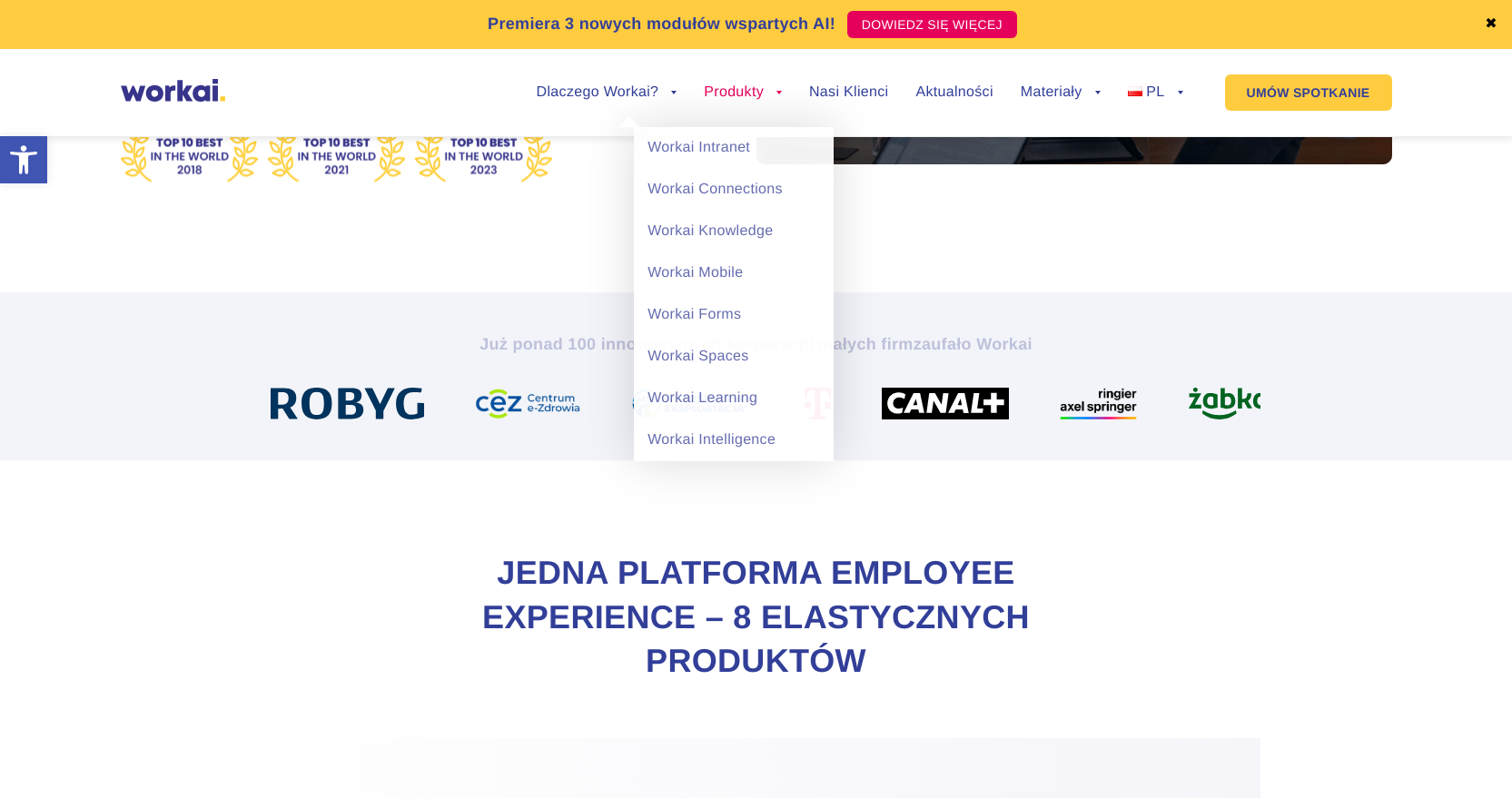
scroll to position [276, 0]
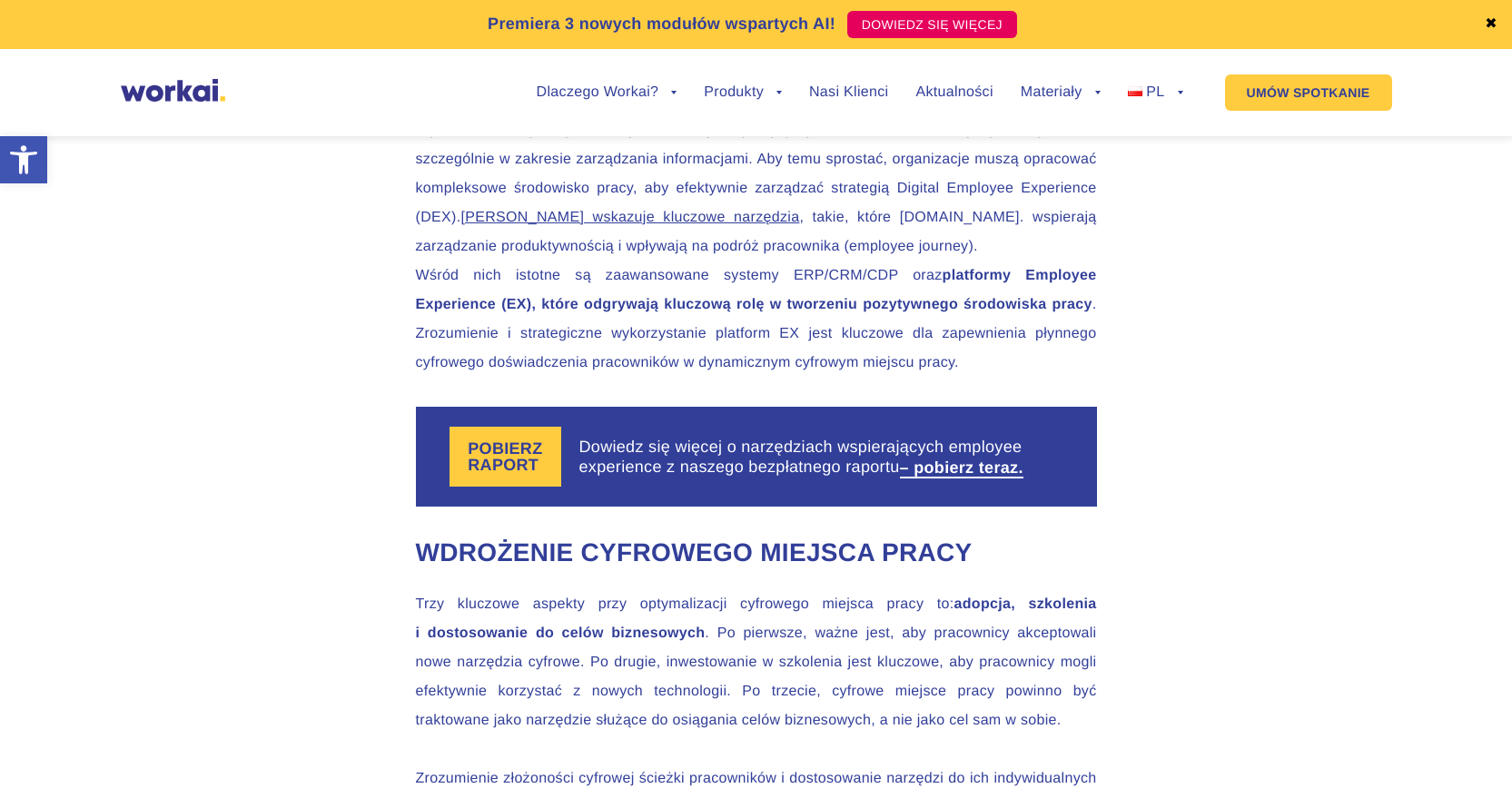
scroll to position [2179, 0]
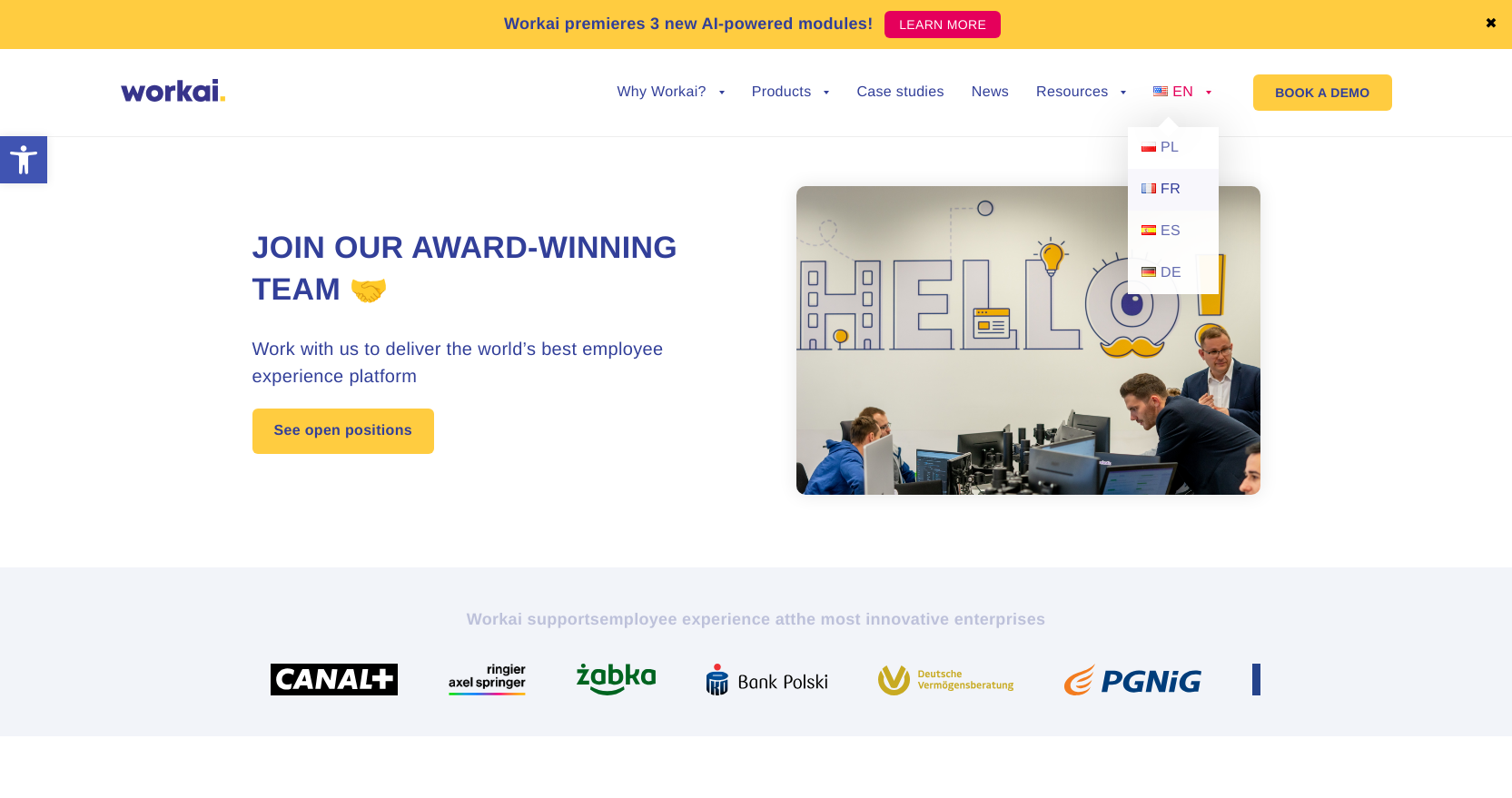
click at [1168, 194] on span "FR" at bounding box center [1171, 190] width 20 height 15
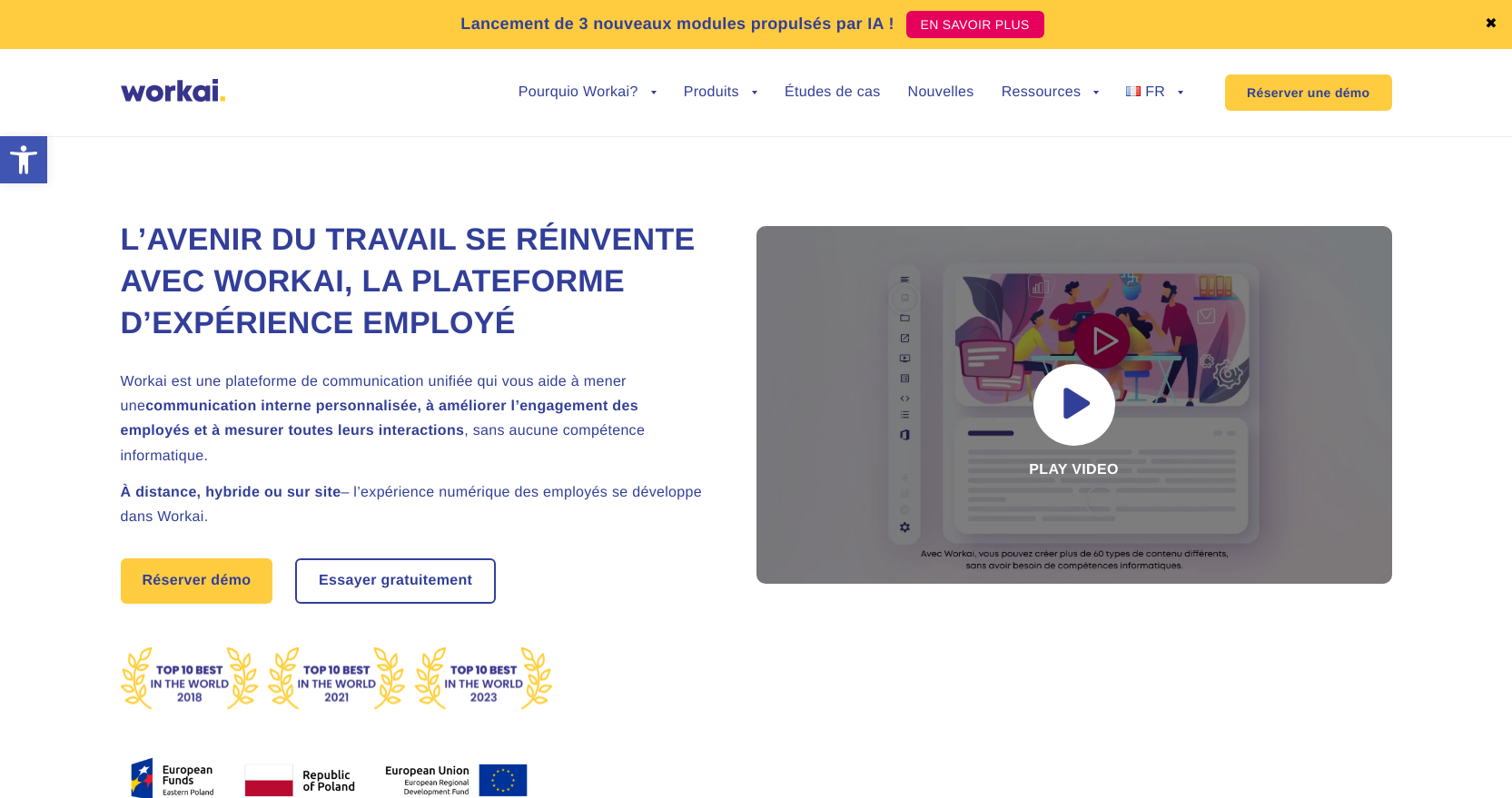
drag, startPoint x: 1182, startPoint y: 192, endPoint x: 1168, endPoint y: 193, distance: 14.0
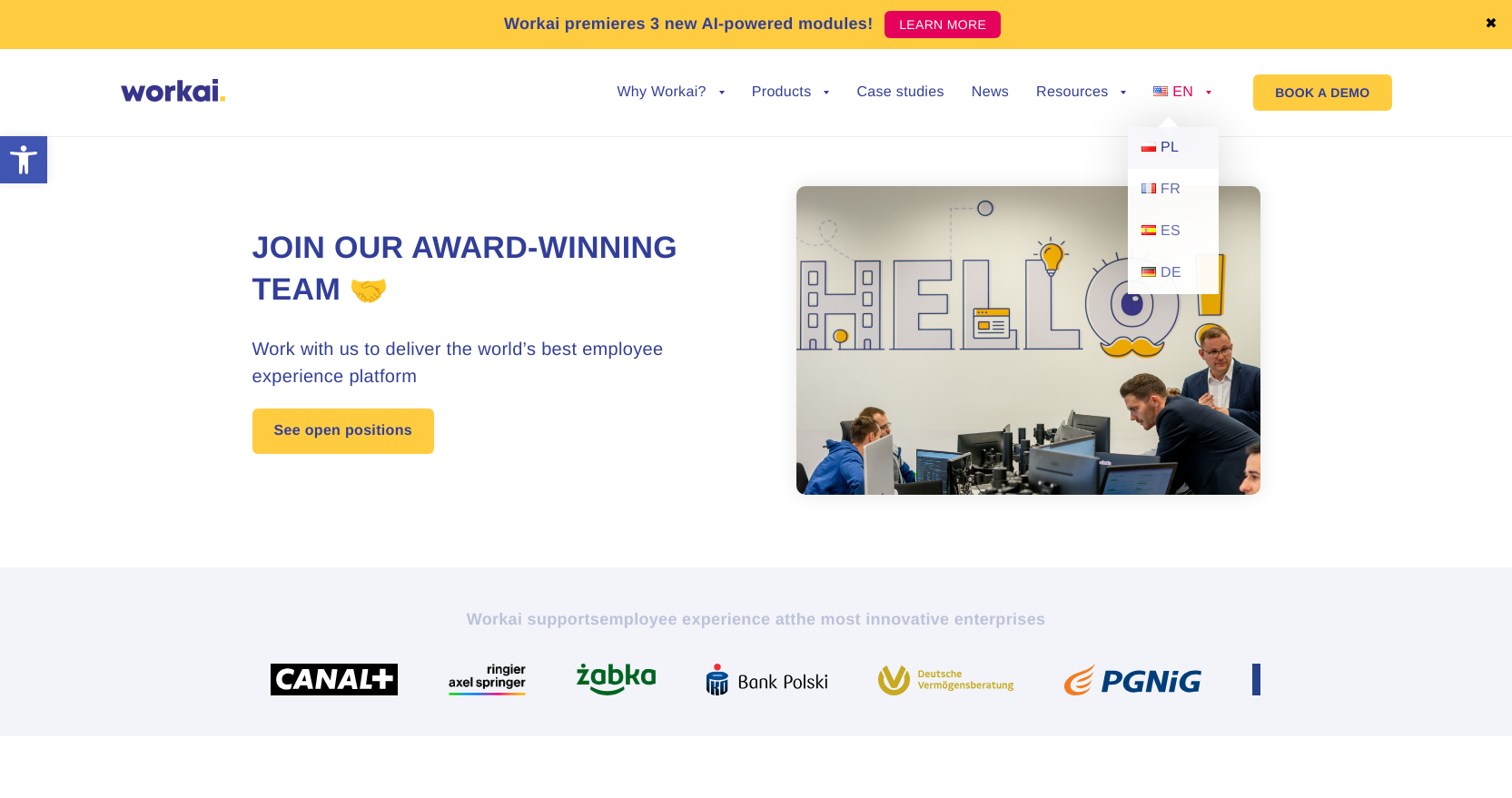
click at [1176, 143] on span "PL" at bounding box center [1170, 148] width 18 height 15
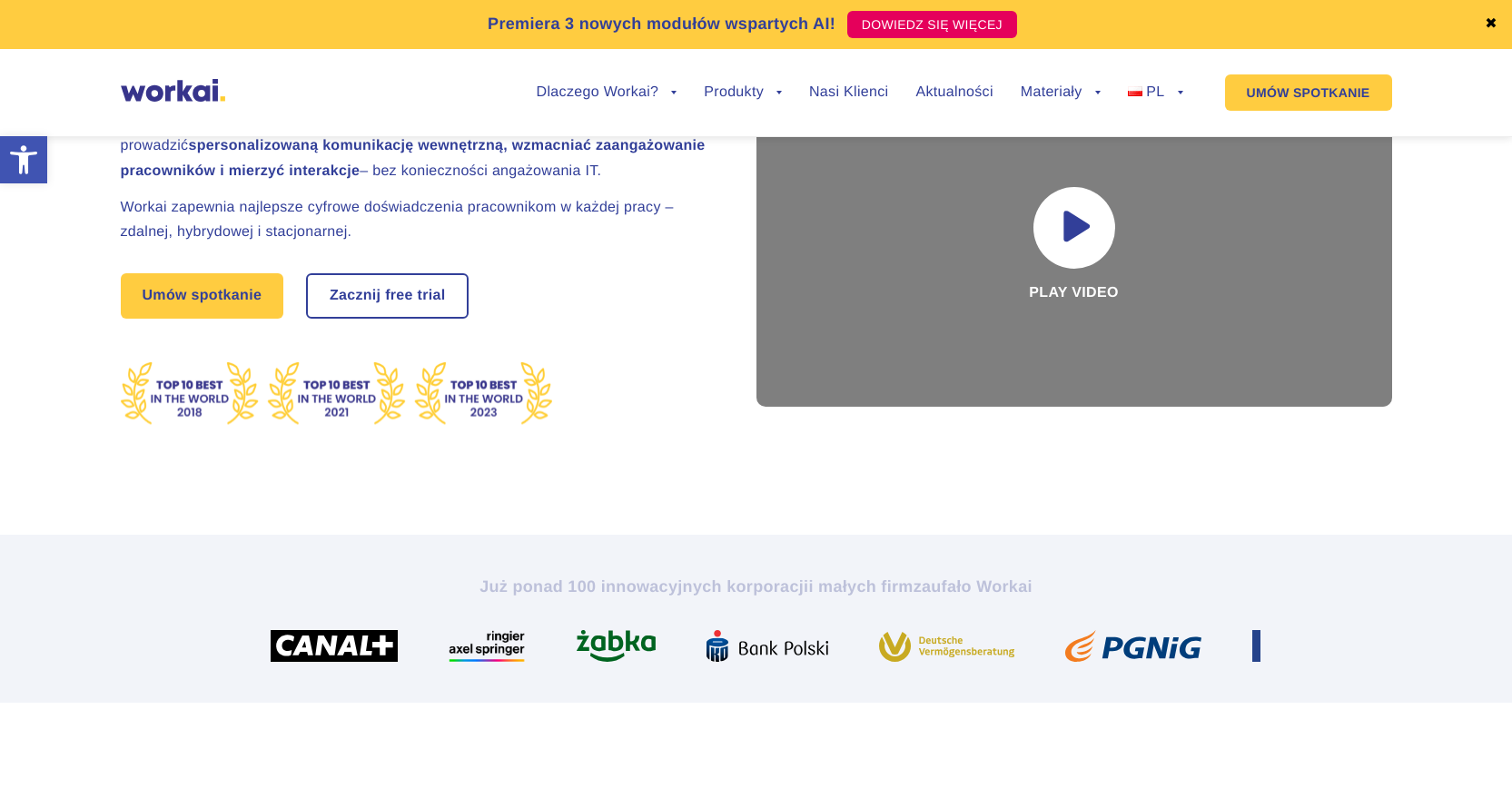
scroll to position [182, 0]
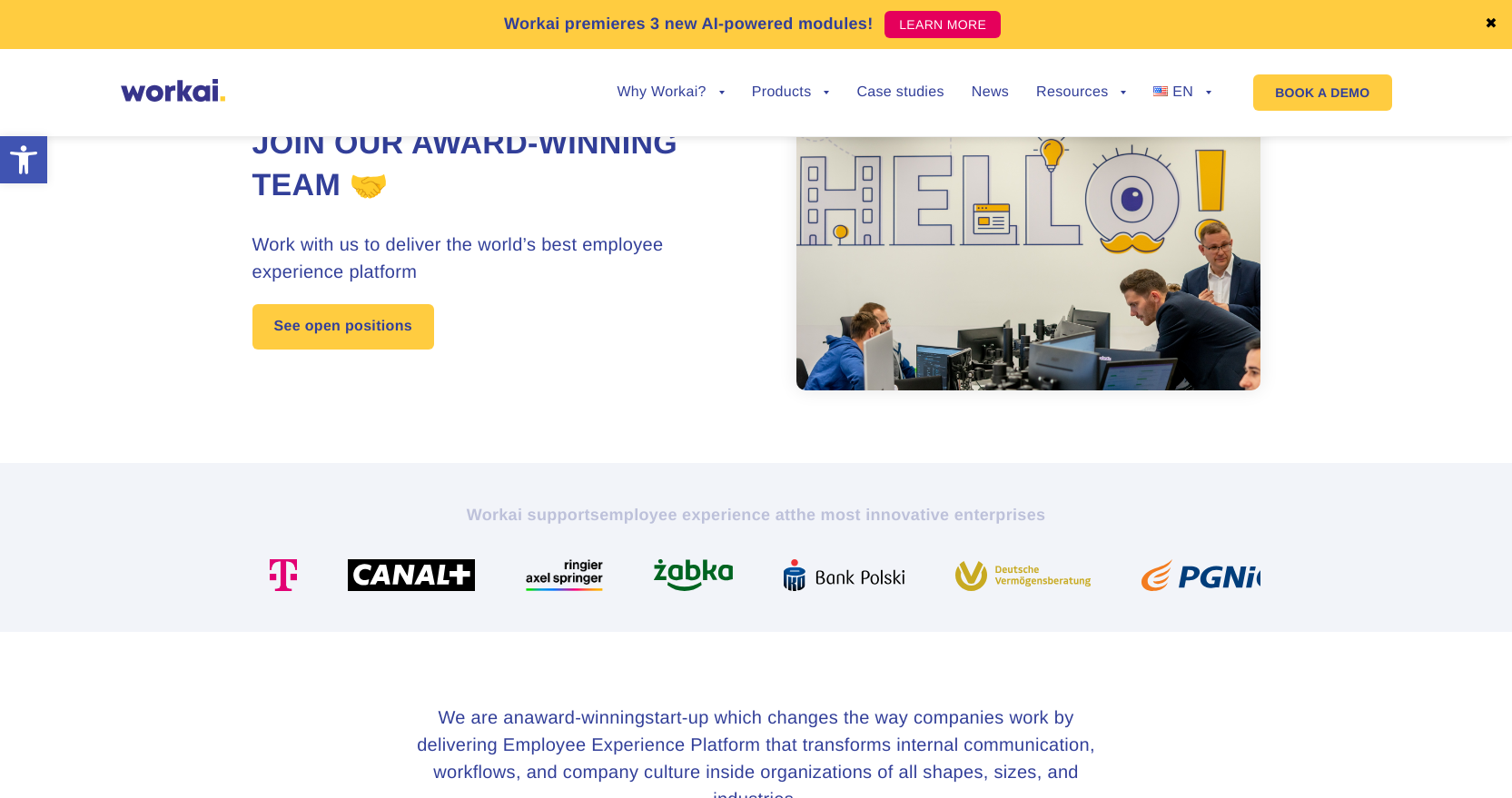
scroll to position [273, 0]
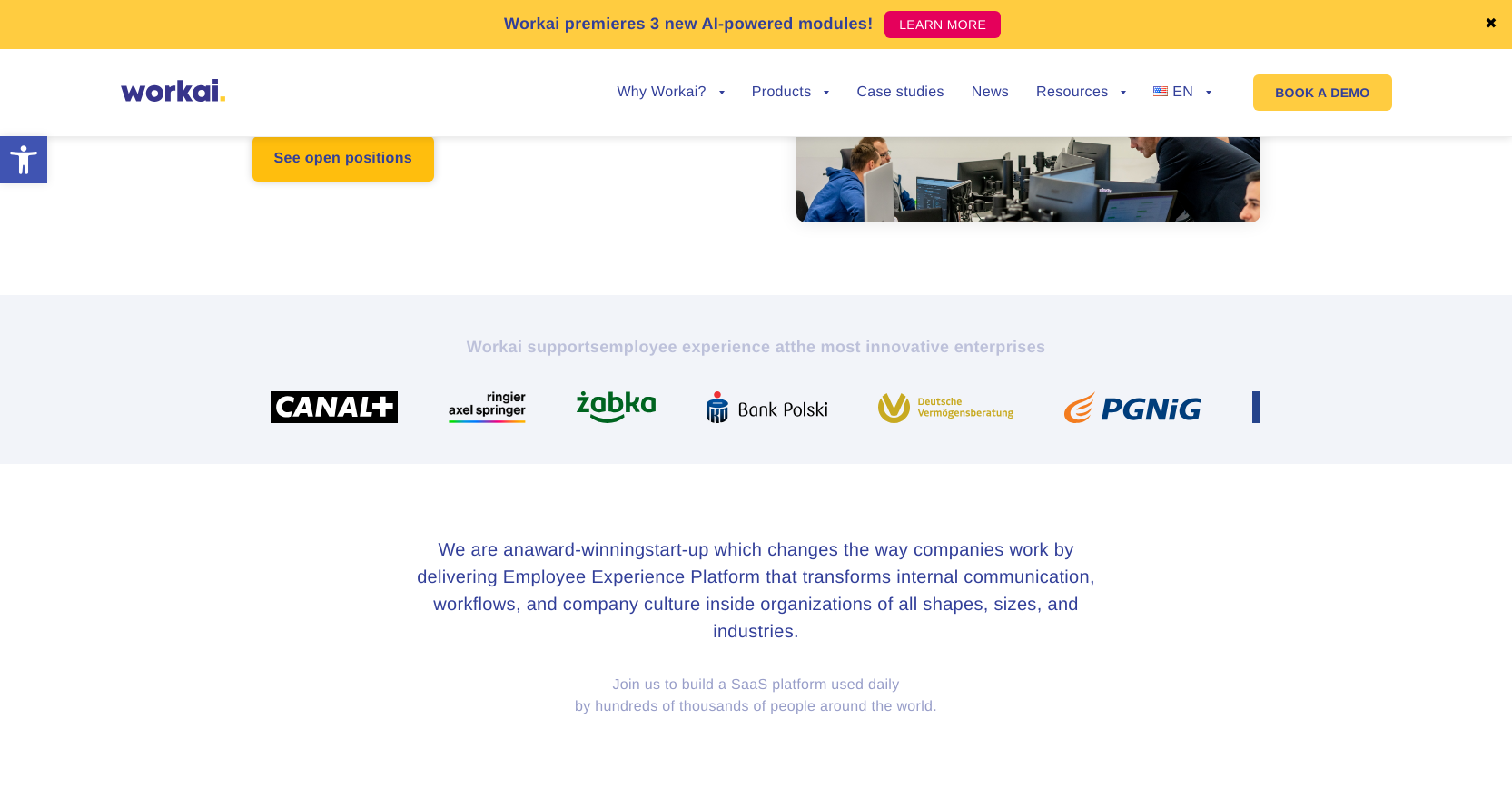
click at [395, 162] on link "See open positions" at bounding box center [343, 159] width 182 height 45
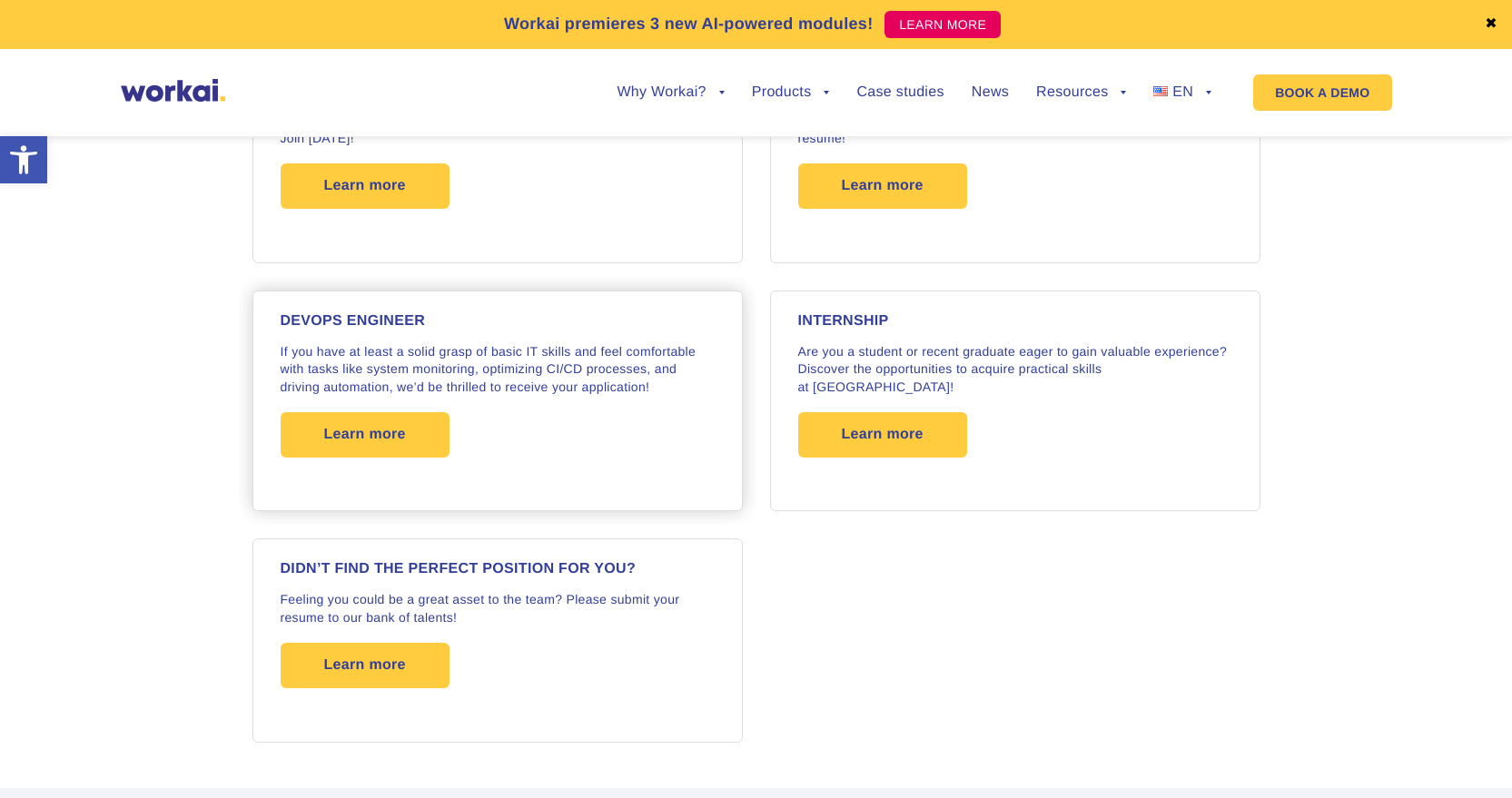
scroll to position [2905, 0]
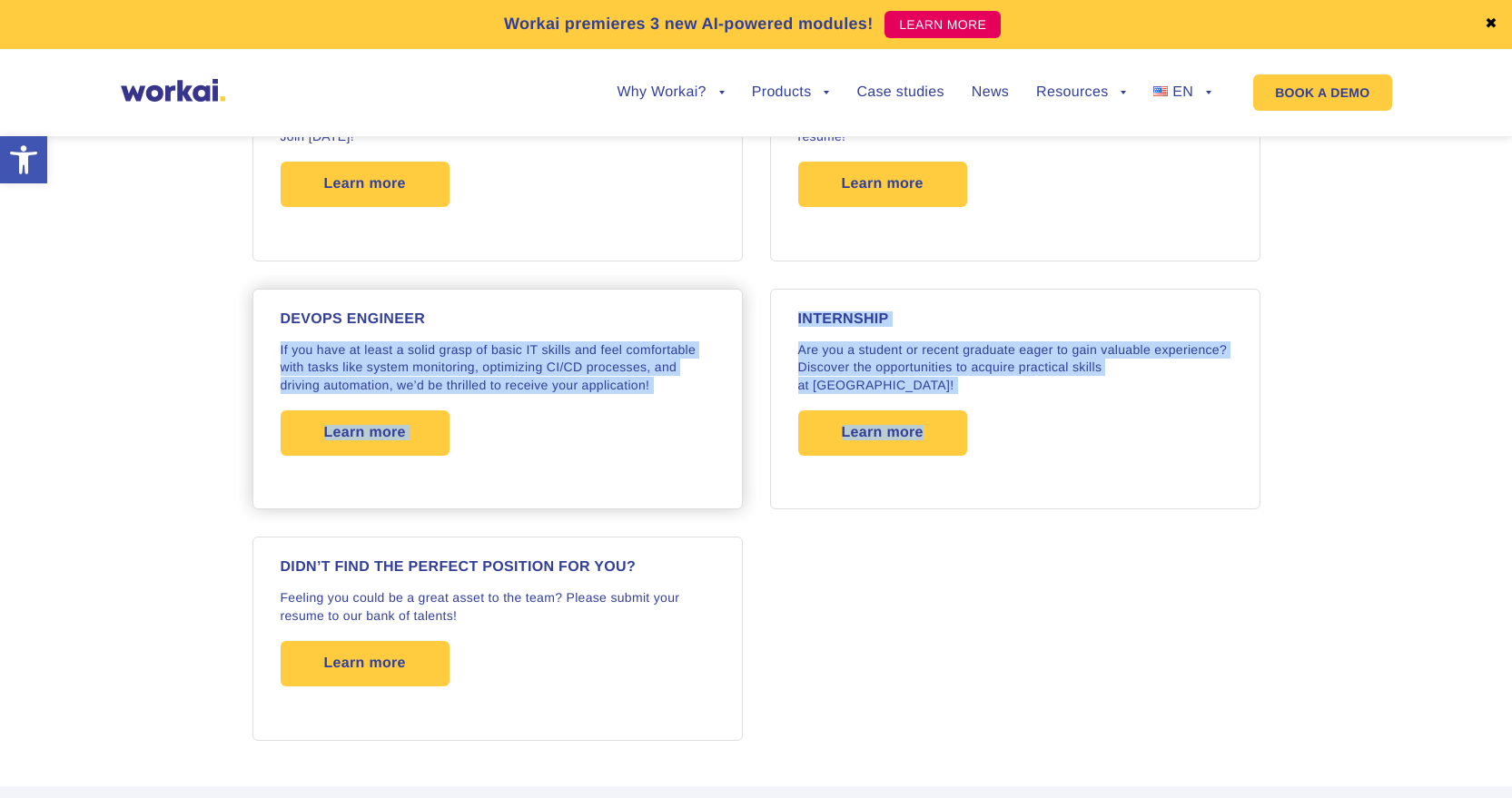
drag, startPoint x: 1353, startPoint y: 401, endPoint x: 751, endPoint y: 290, distance: 612.1
copy div "If you have at least a solid grasp of basic IT skills and feel comfortable with…"
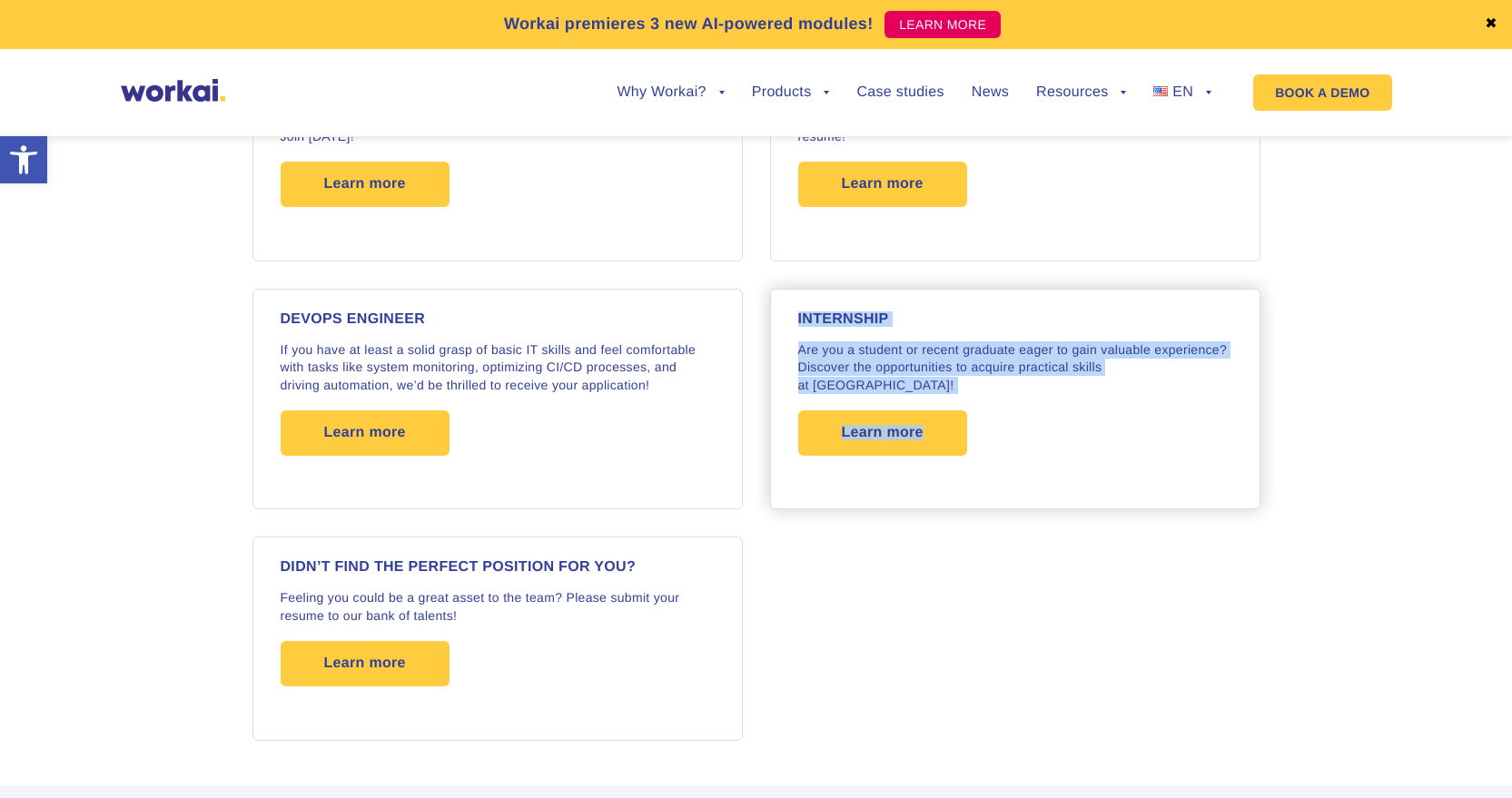
drag, startPoint x: 1373, startPoint y: 396, endPoint x: 761, endPoint y: 308, distance: 618.3
copy div "Internship Are you a student or recent graduate eager to gain valuable experien…"
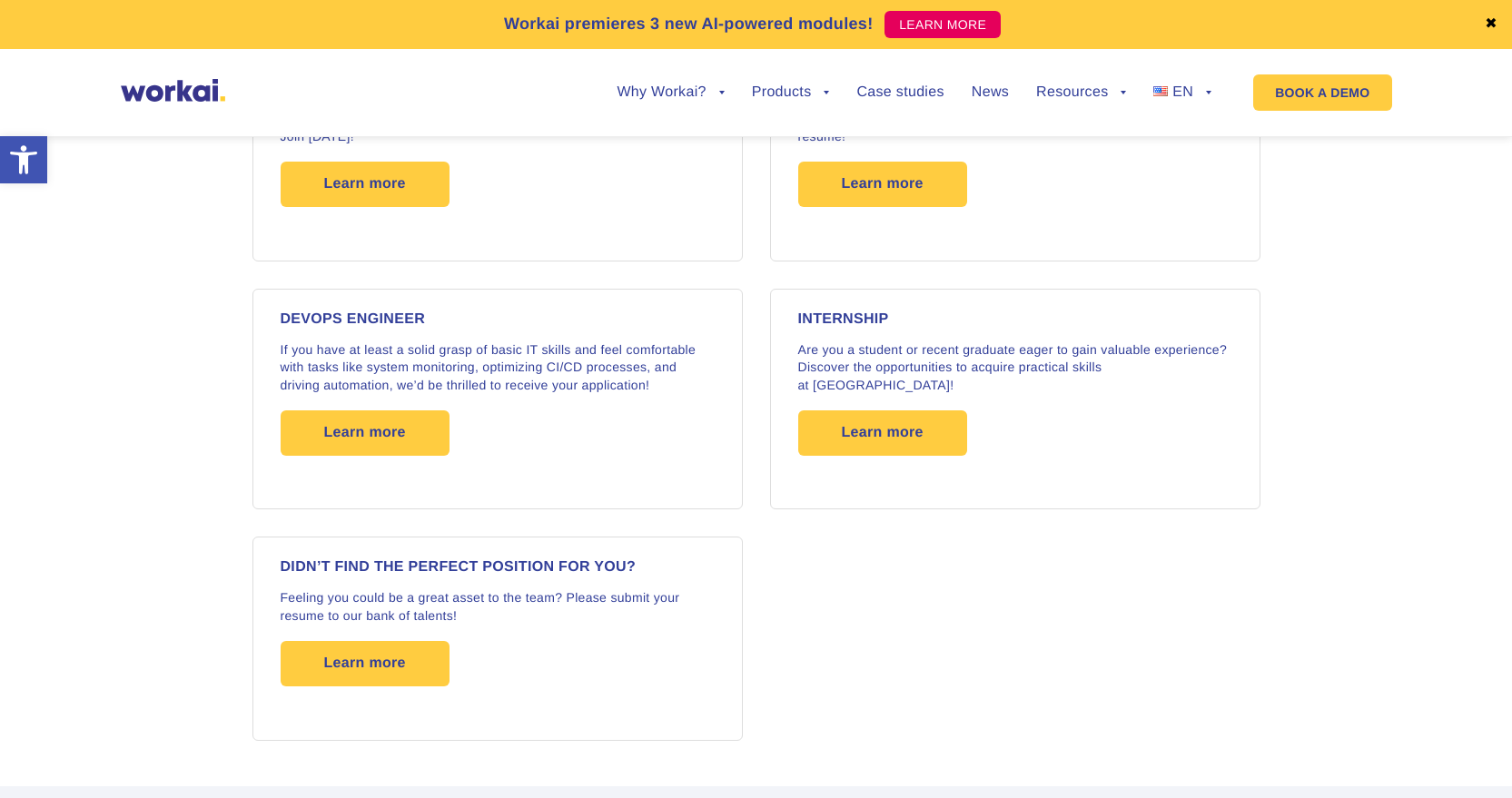
click at [905, 410] on span "Learn more" at bounding box center [882, 432] width 82 height 45
